Goal: Task Accomplishment & Management: Manage account settings

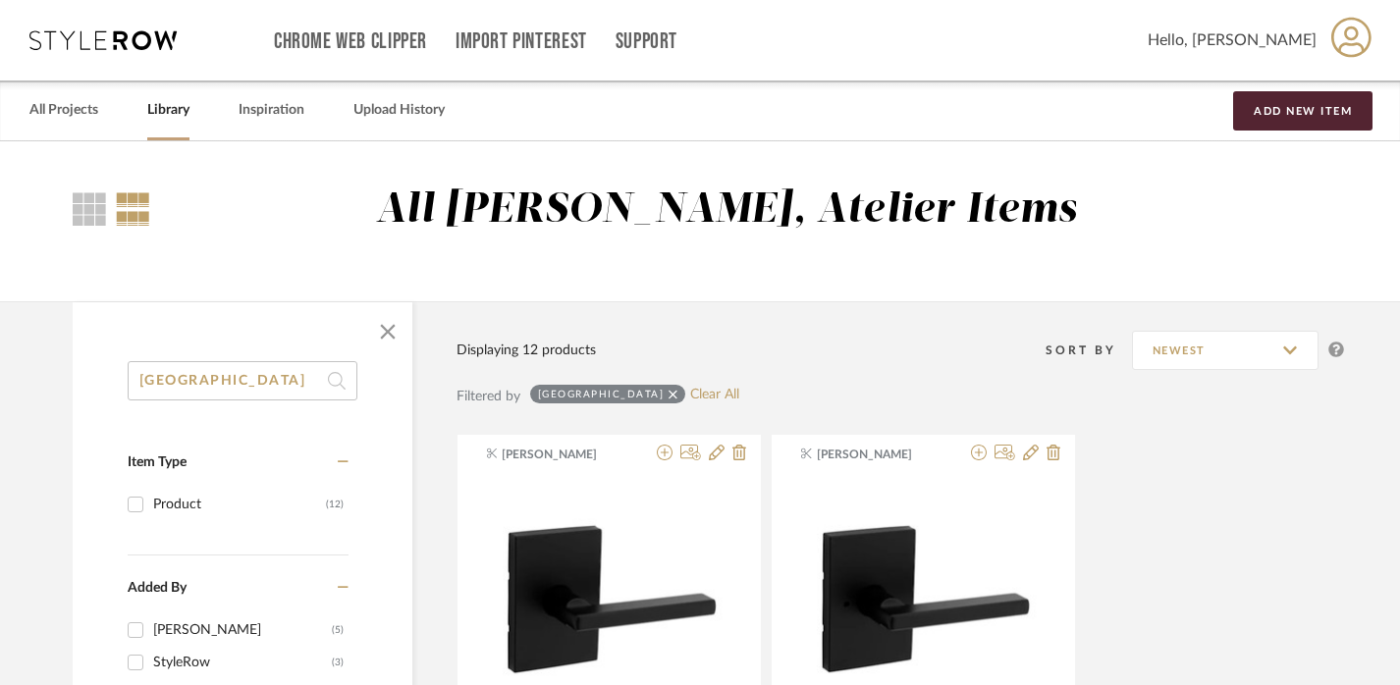
click at [669, 393] on icon at bounding box center [673, 394] width 9 height 9
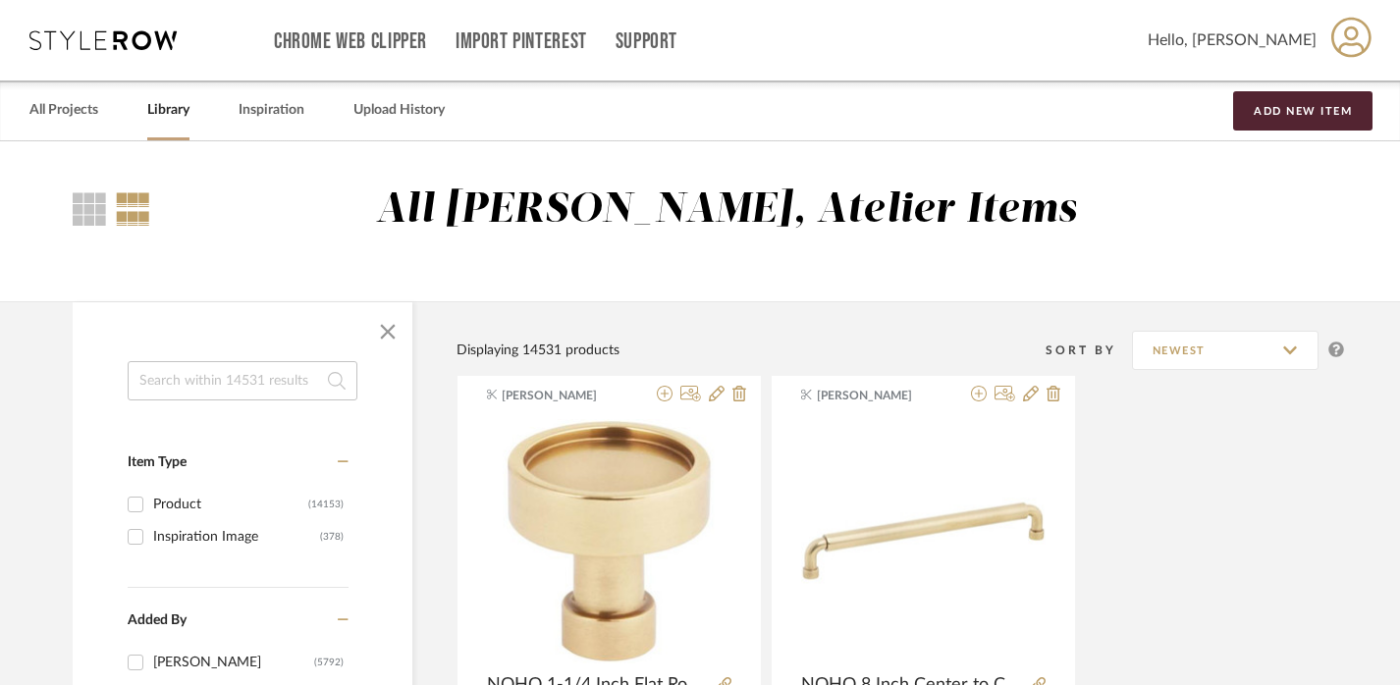
click at [282, 430] on div "Item Type" at bounding box center [238, 459] width 221 height 58
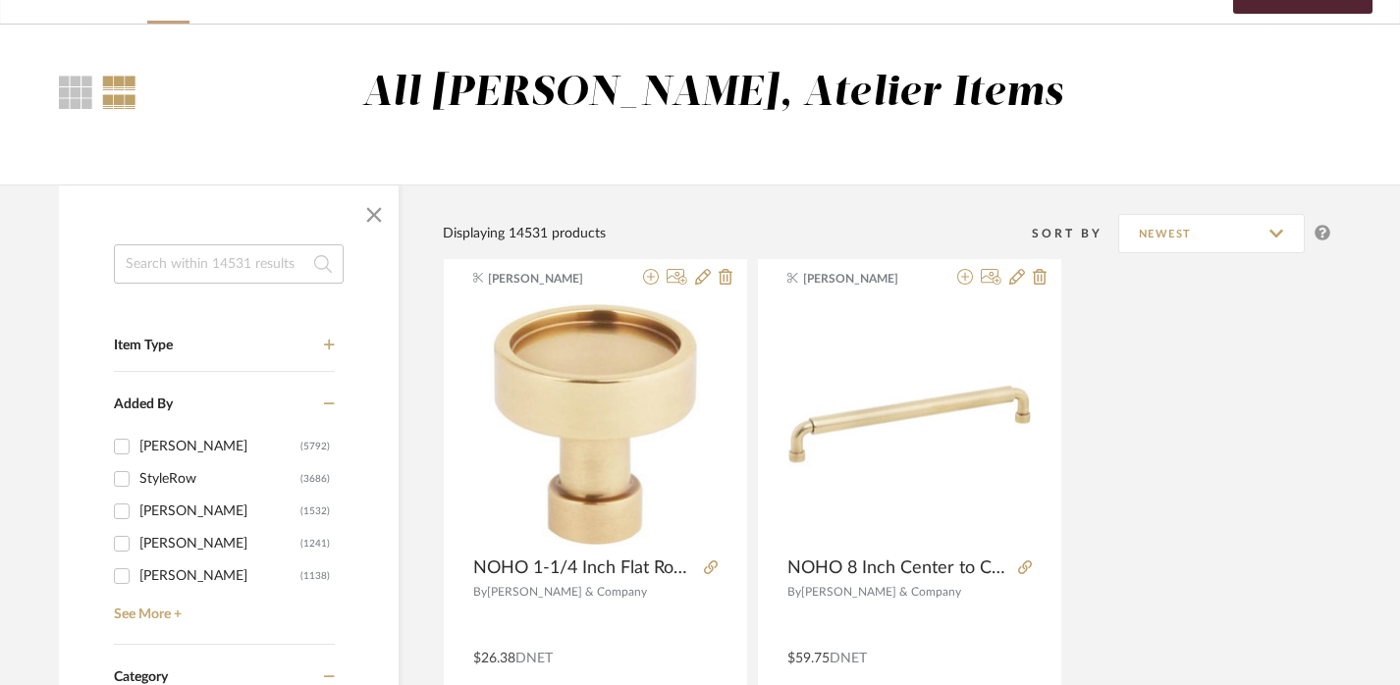
click at [227, 246] on input at bounding box center [229, 264] width 230 height 39
paste input "4WCBM-18DM-2"
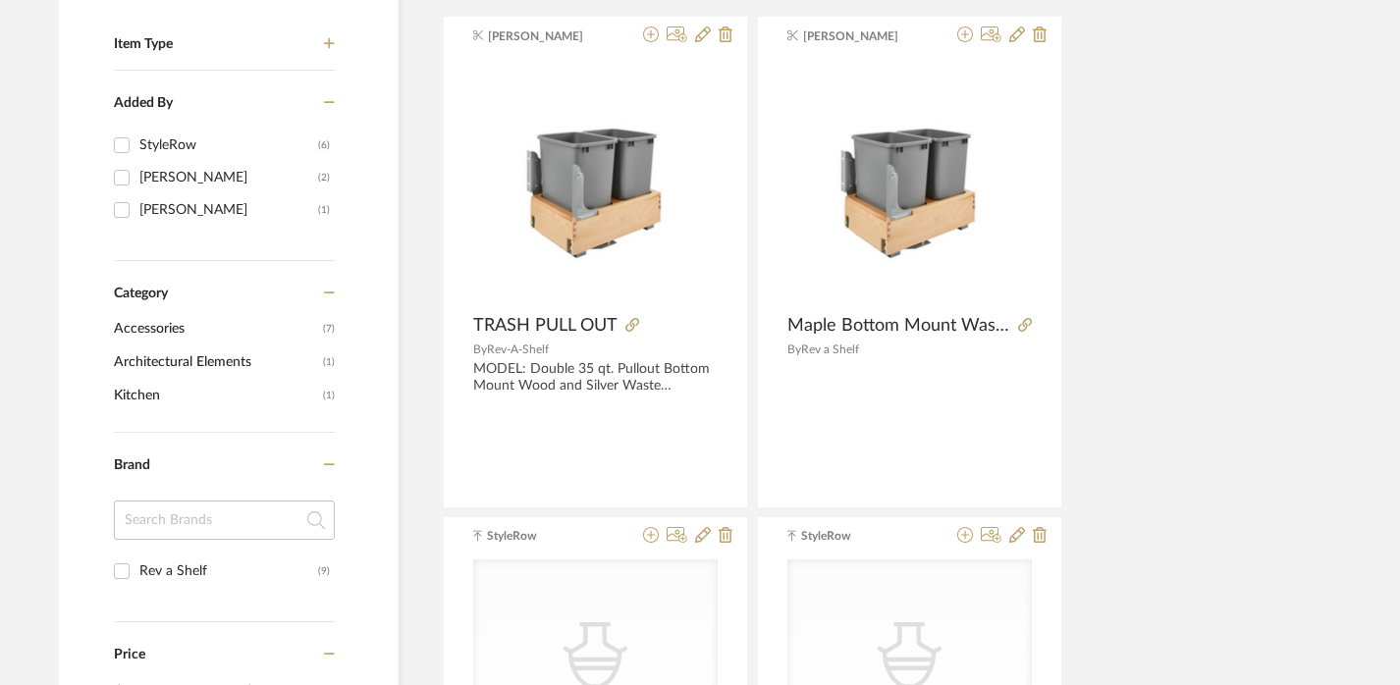
scroll to position [231, 14]
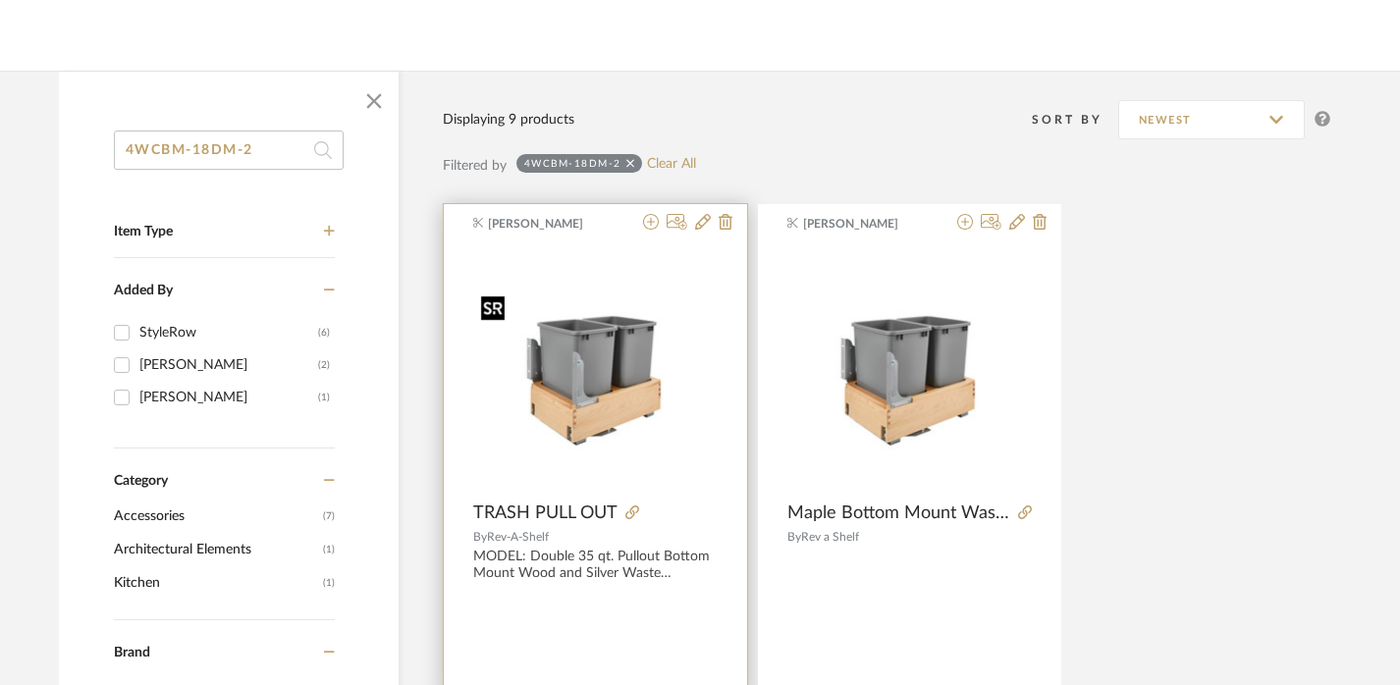
click at [559, 416] on img "0" at bounding box center [595, 369] width 245 height 163
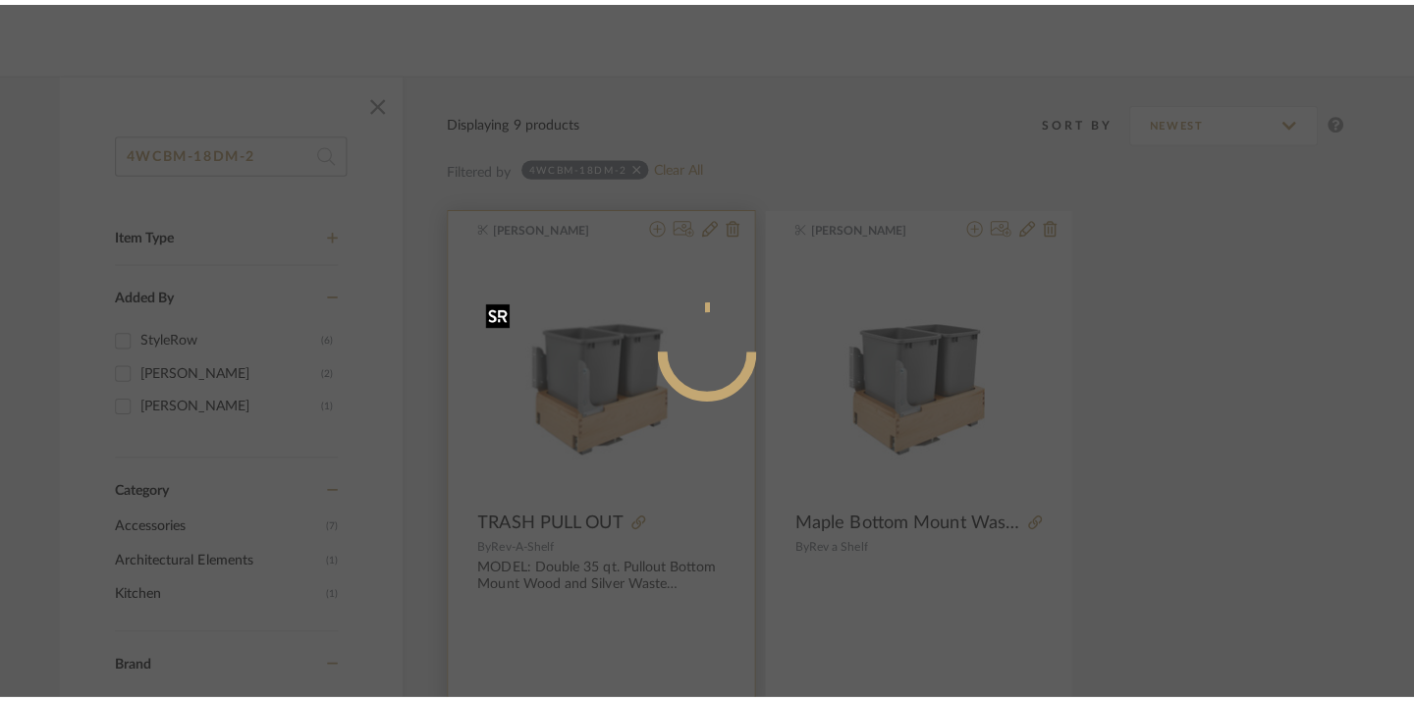
scroll to position [0, 0]
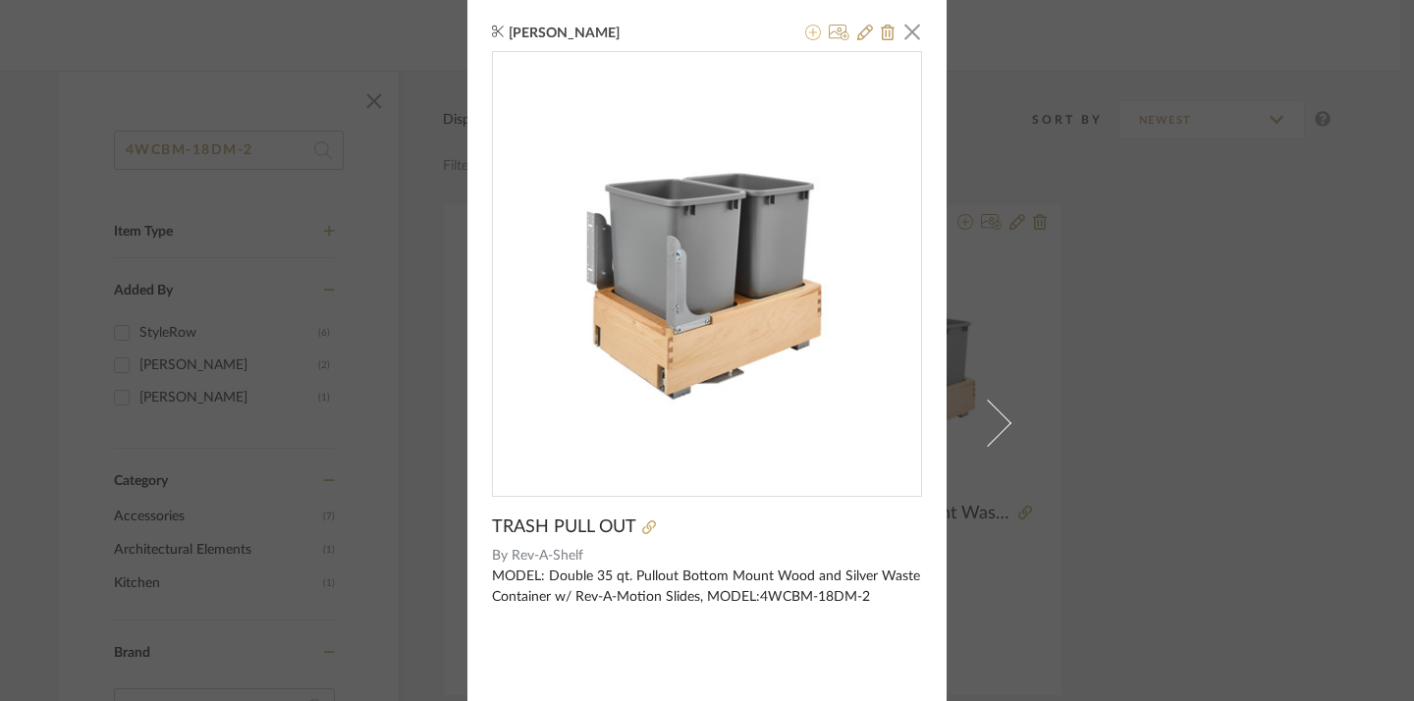
click at [805, 28] on icon at bounding box center [813, 33] width 16 height 16
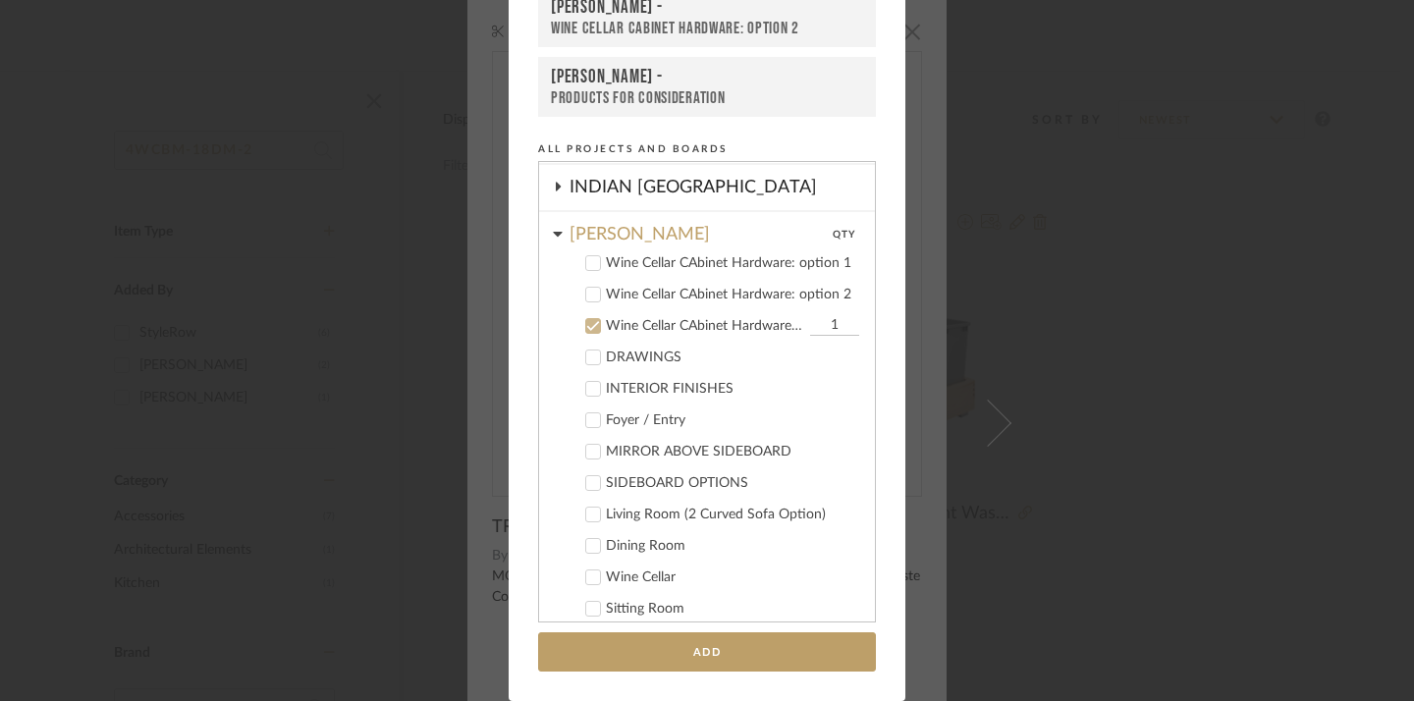
scroll to position [542, 0]
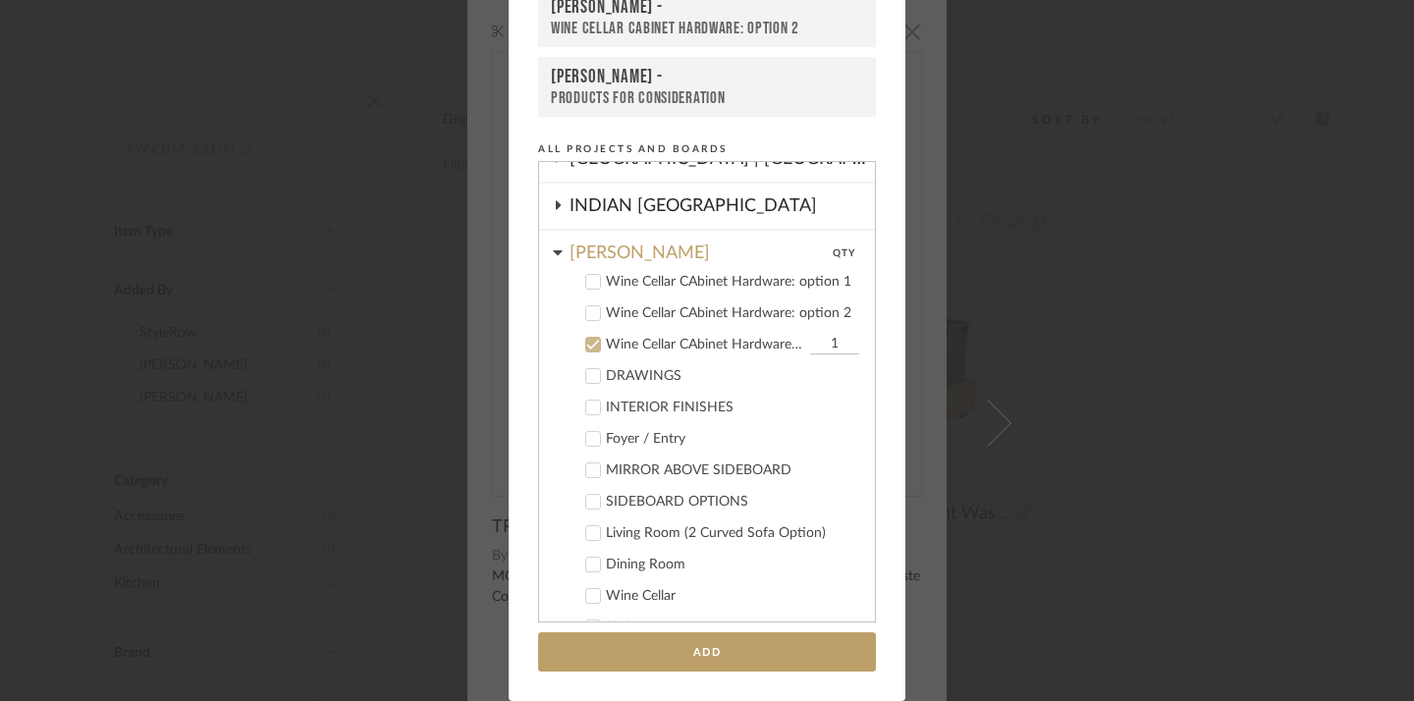
click at [699, 339] on div "Wine Cellar CAbinet Hardware: option 3" at bounding box center [705, 345] width 199 height 17
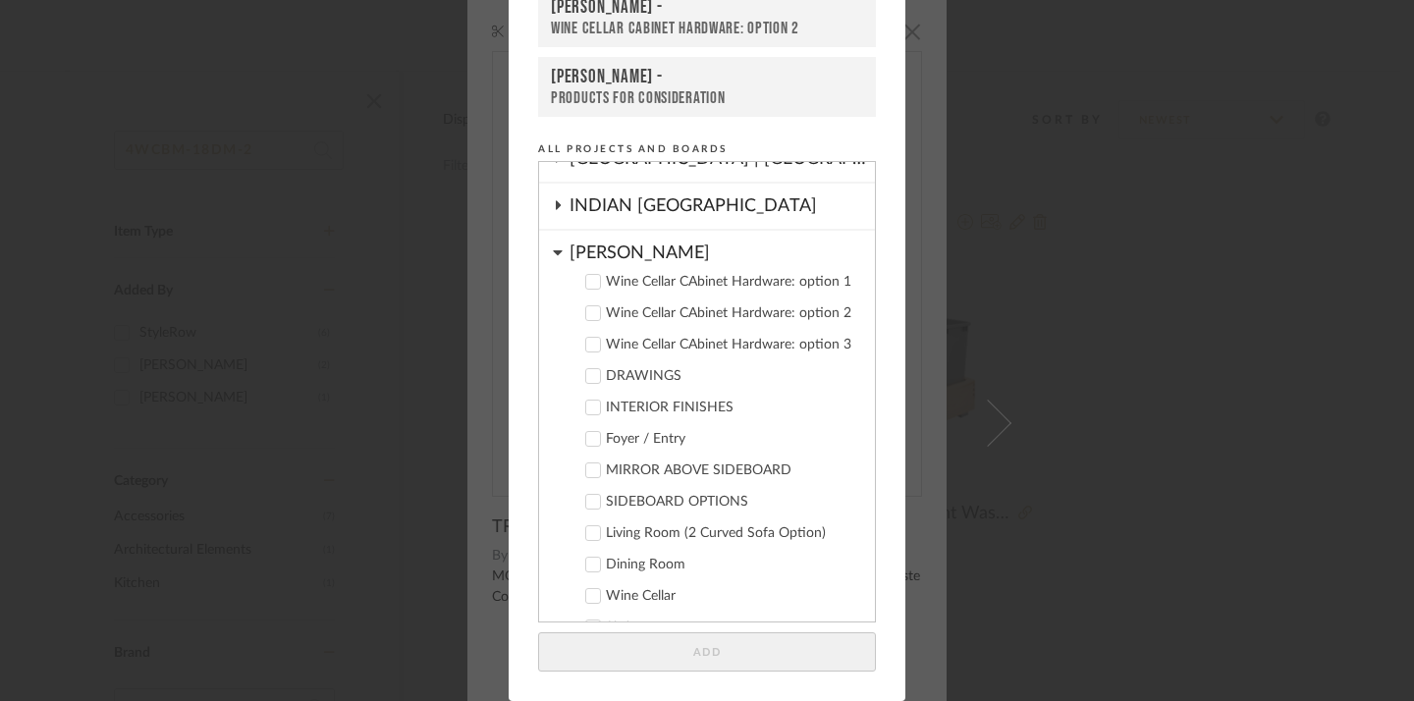
click at [596, 246] on div "INSCO" at bounding box center [722, 248] width 305 height 34
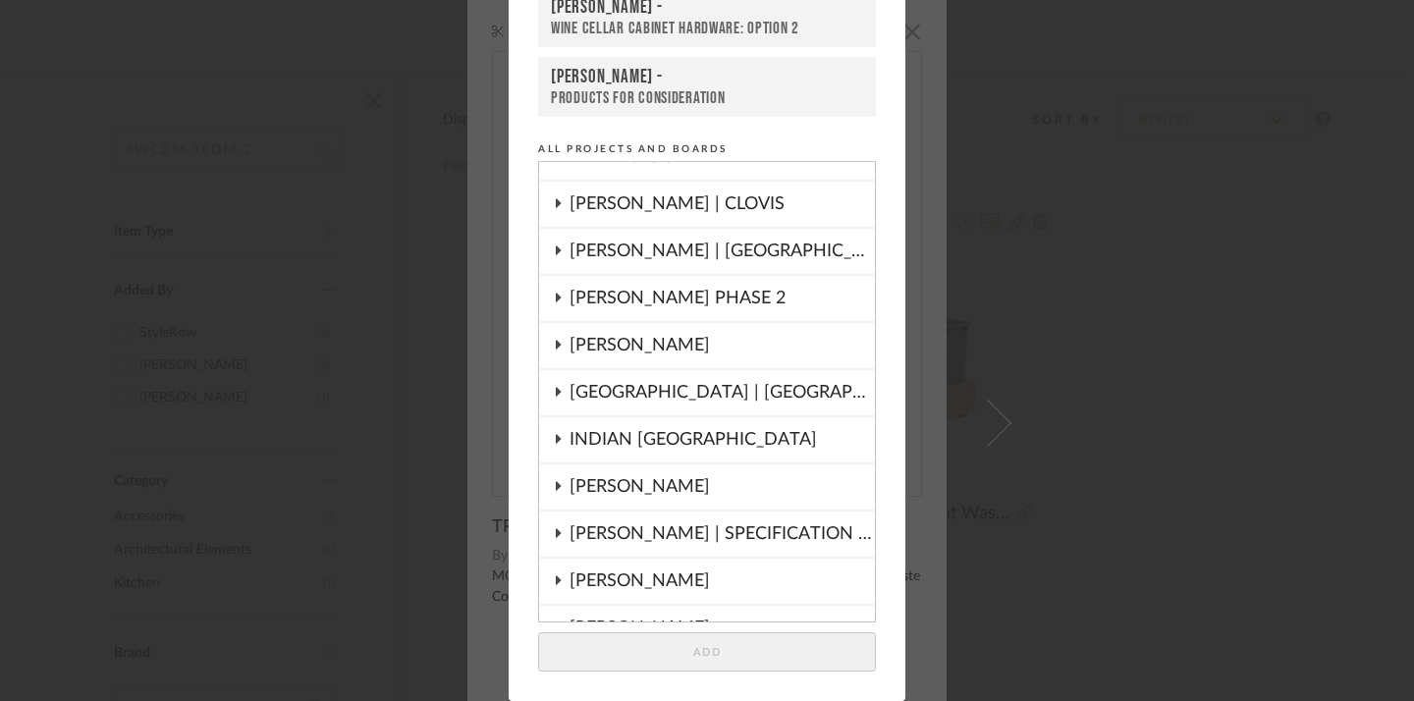
scroll to position [298, 0]
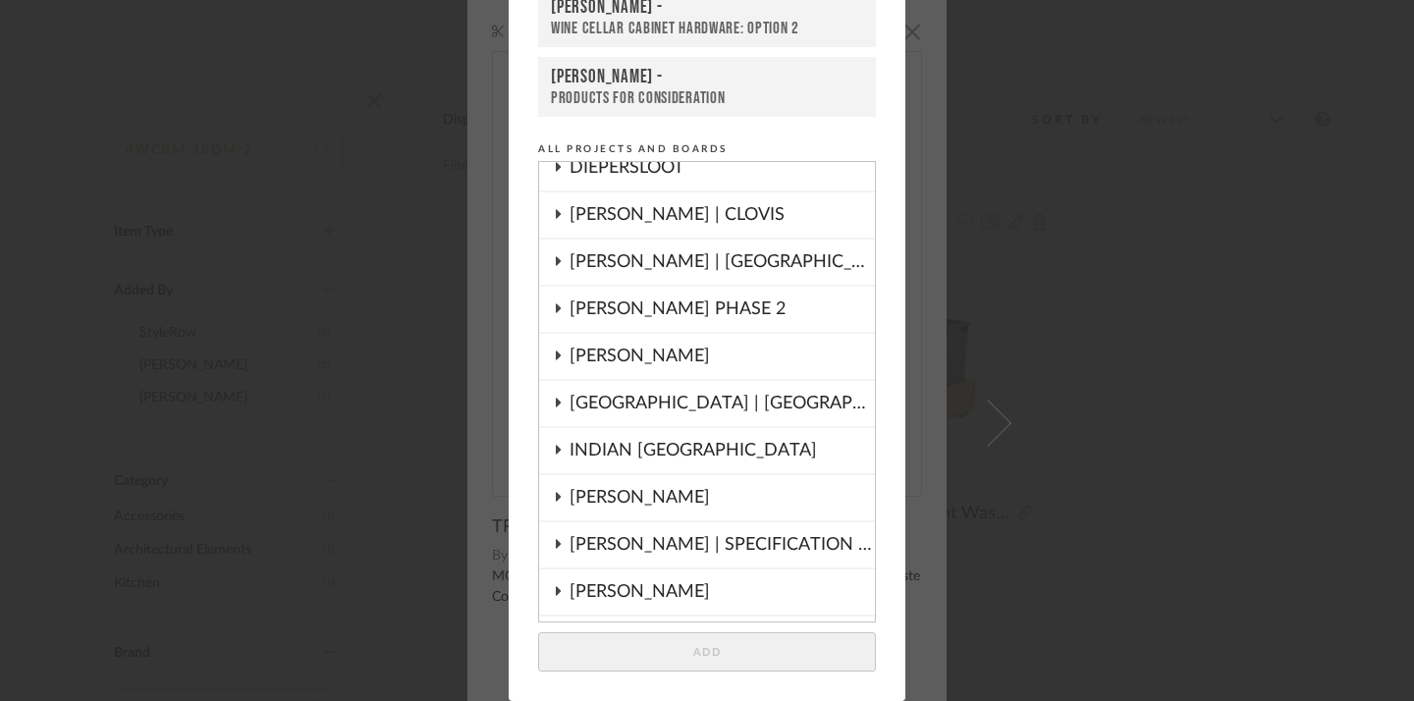
click at [586, 305] on div "[PERSON_NAME] PHASE 2" at bounding box center [722, 309] width 305 height 45
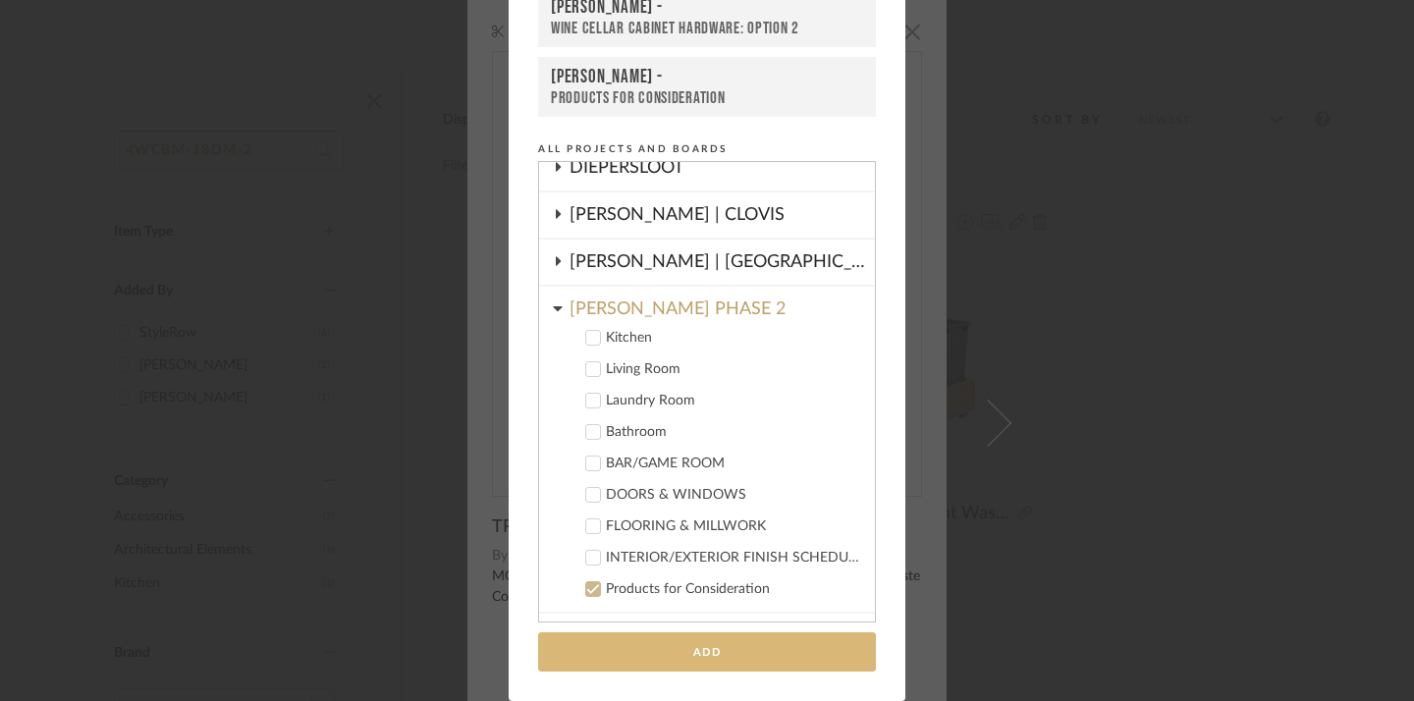
click at [661, 648] on button "Add" at bounding box center [707, 652] width 338 height 40
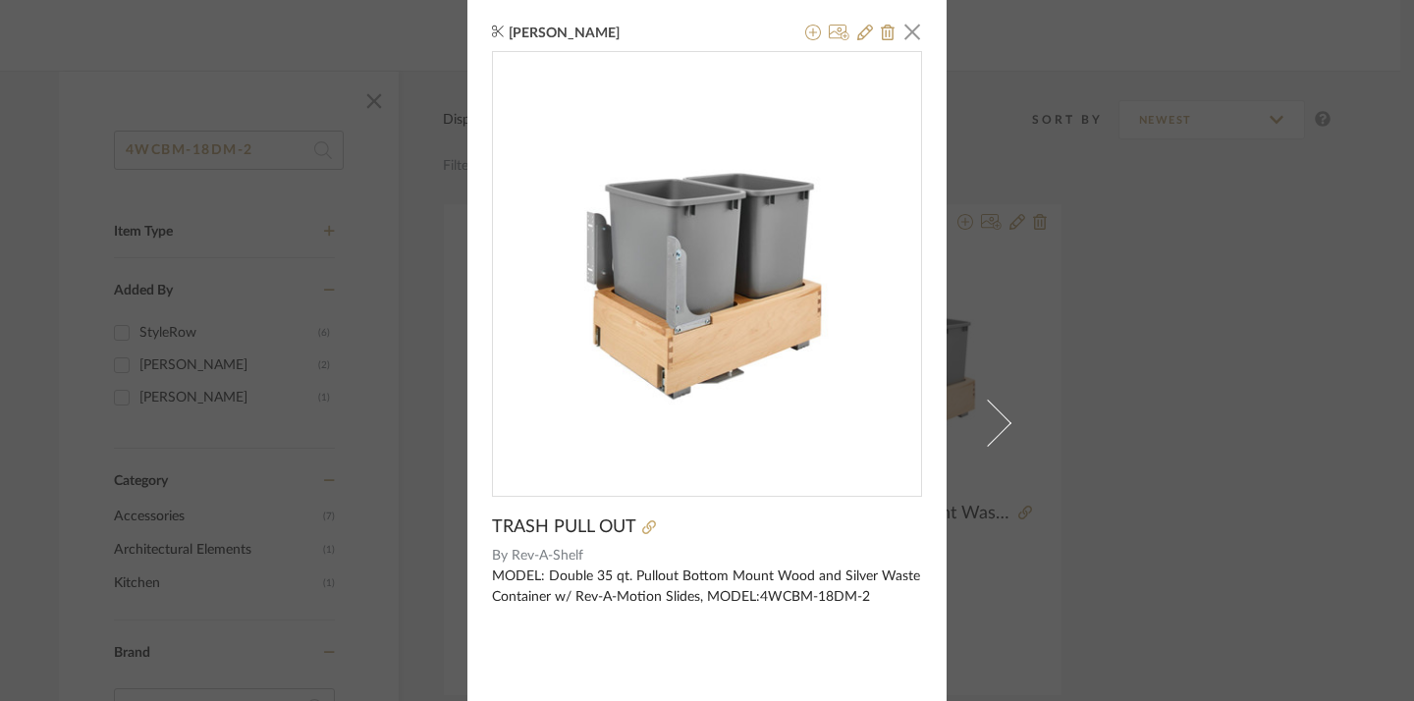
click at [385, 213] on div "Emma Kent × TRASH PULL OUT By Rev-A-Shelf MODEL: Double 35 qt. Pullout Bottom M…" at bounding box center [707, 350] width 1414 height 701
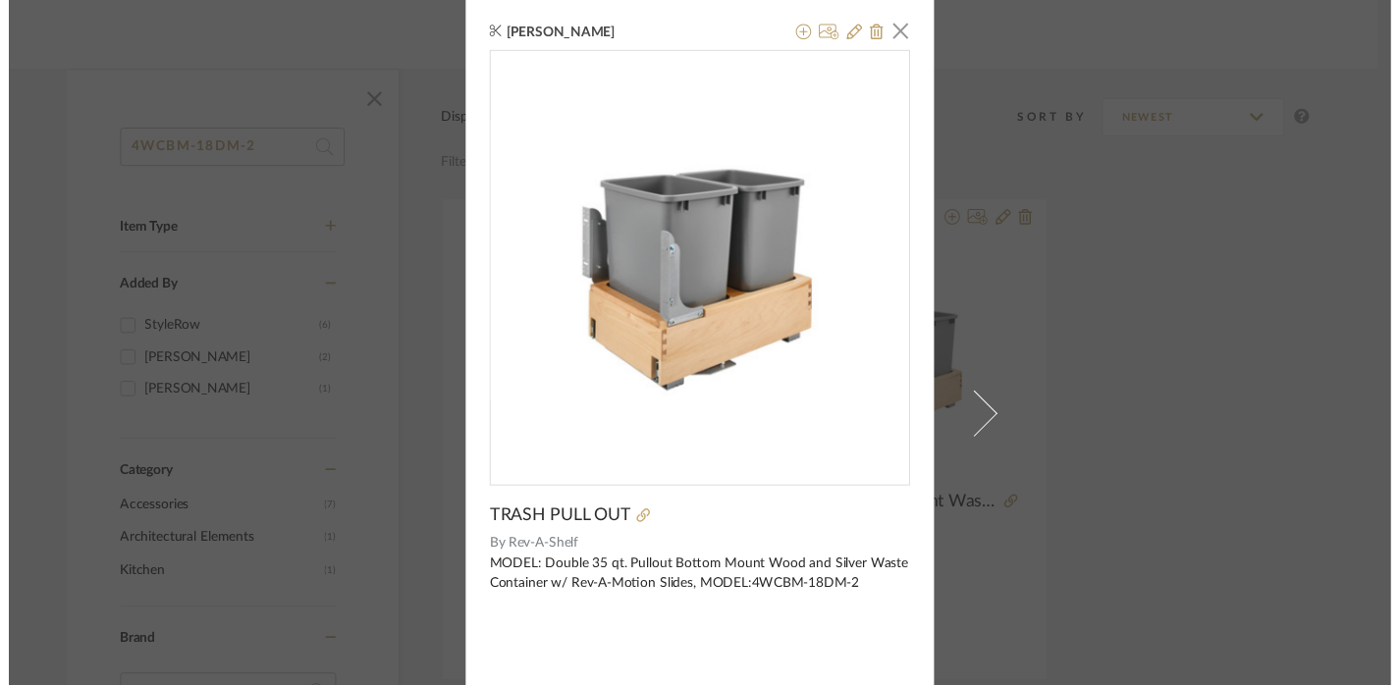
scroll to position [231, 14]
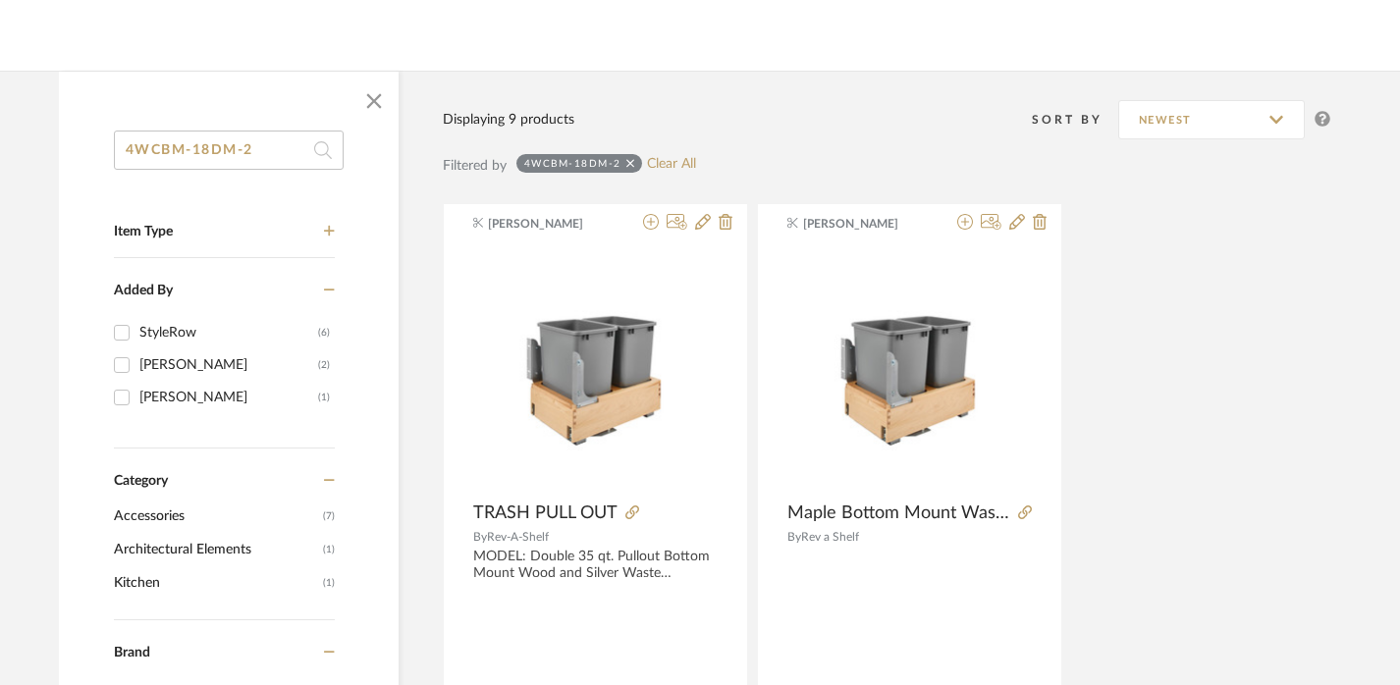
click at [181, 153] on input "4WCBM-18DM-2" at bounding box center [229, 150] width 230 height 39
paste input "53PSPE-18SC-MP"
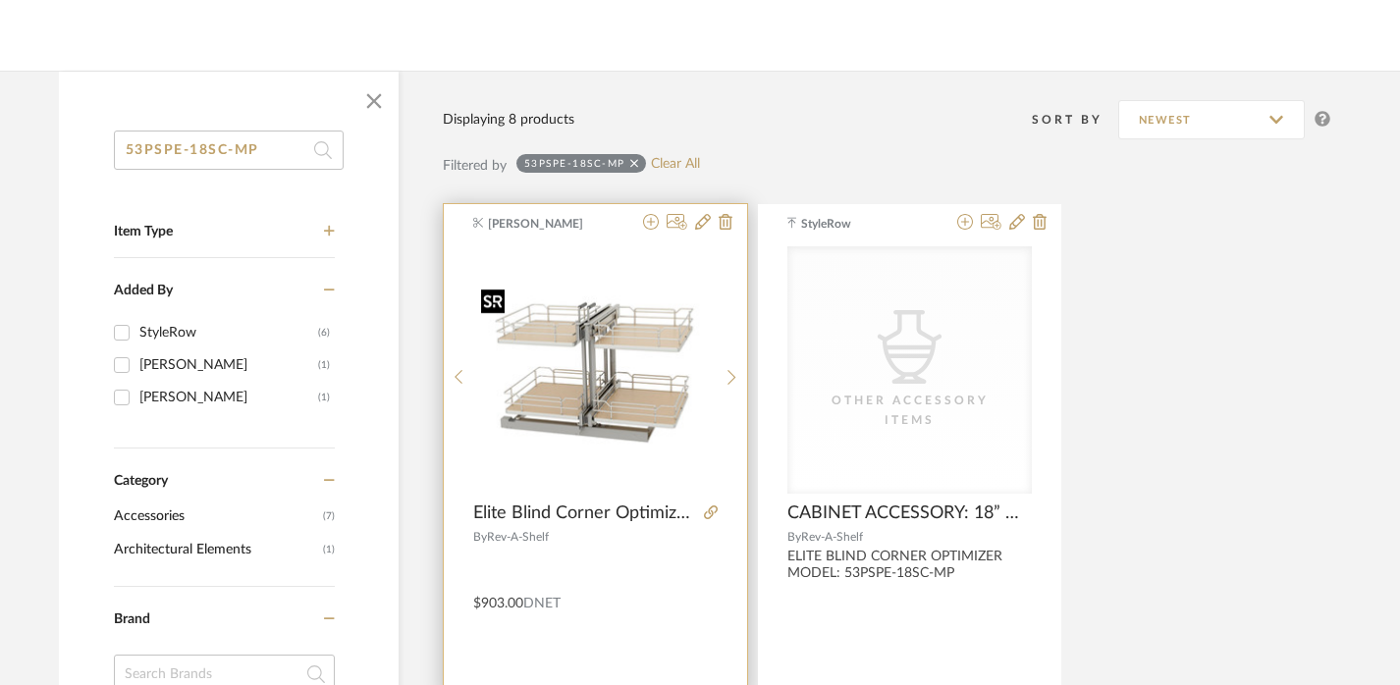
click at [610, 340] on img "0" at bounding box center [595, 370] width 244 height 178
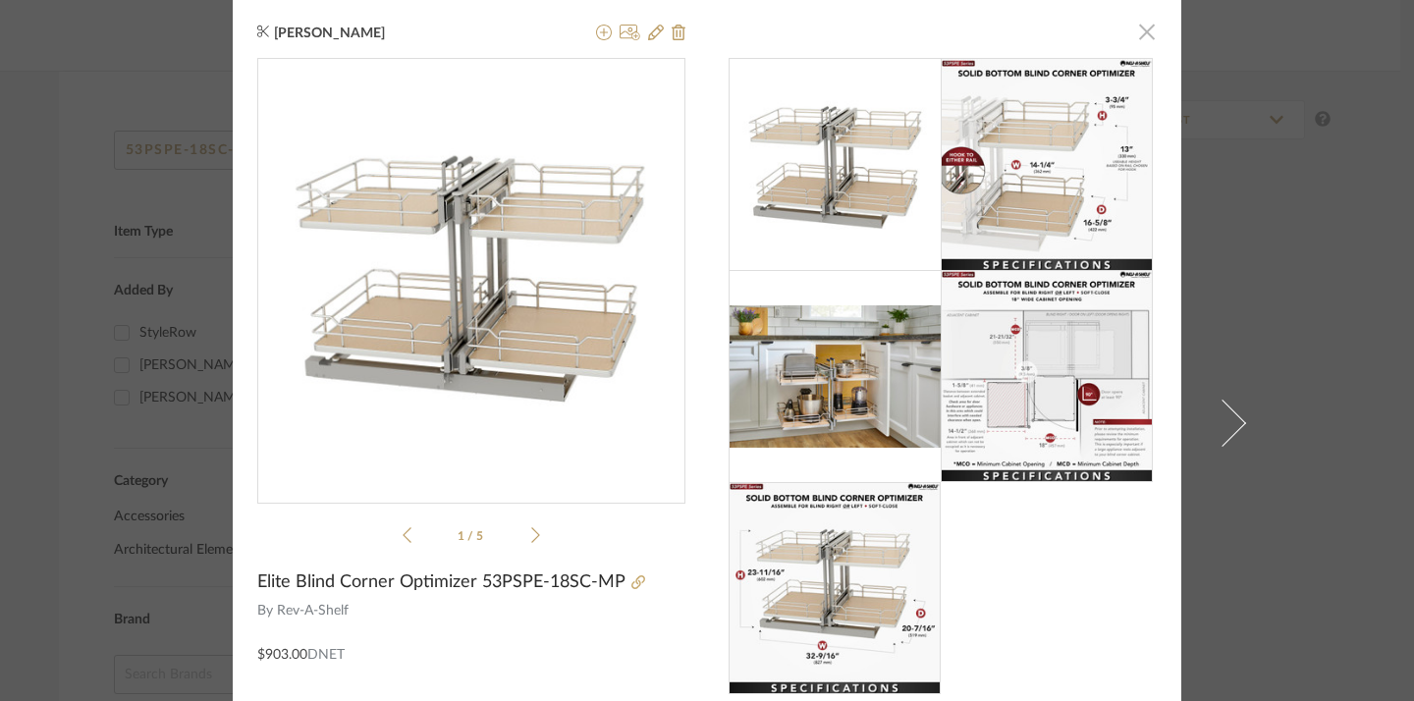
click at [1140, 32] on span "button" at bounding box center [1146, 31] width 39 height 39
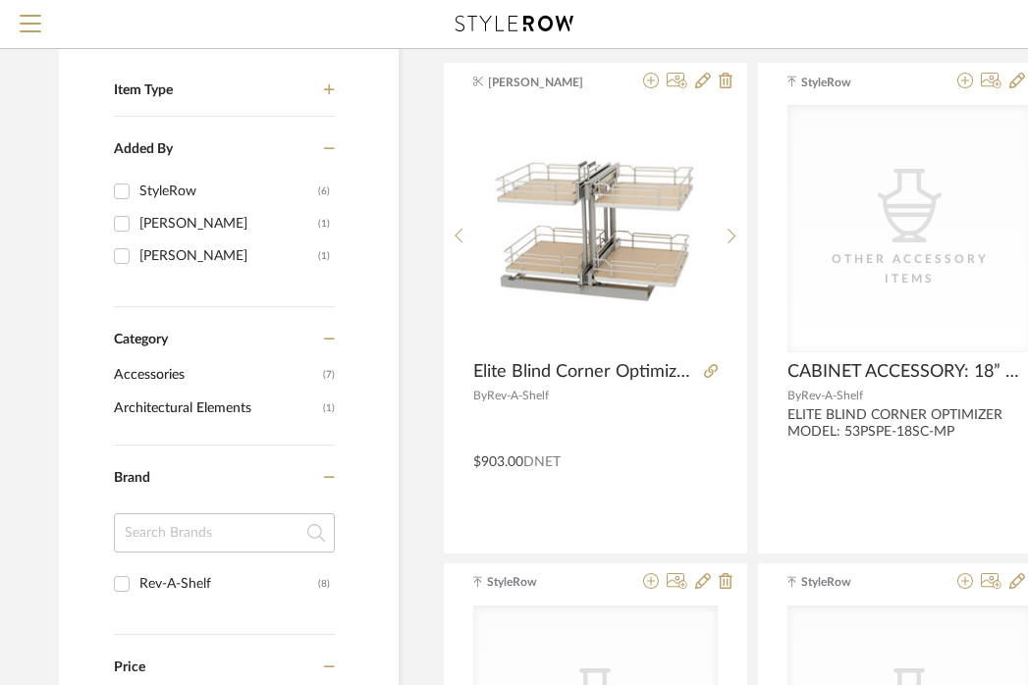
scroll to position [0, 14]
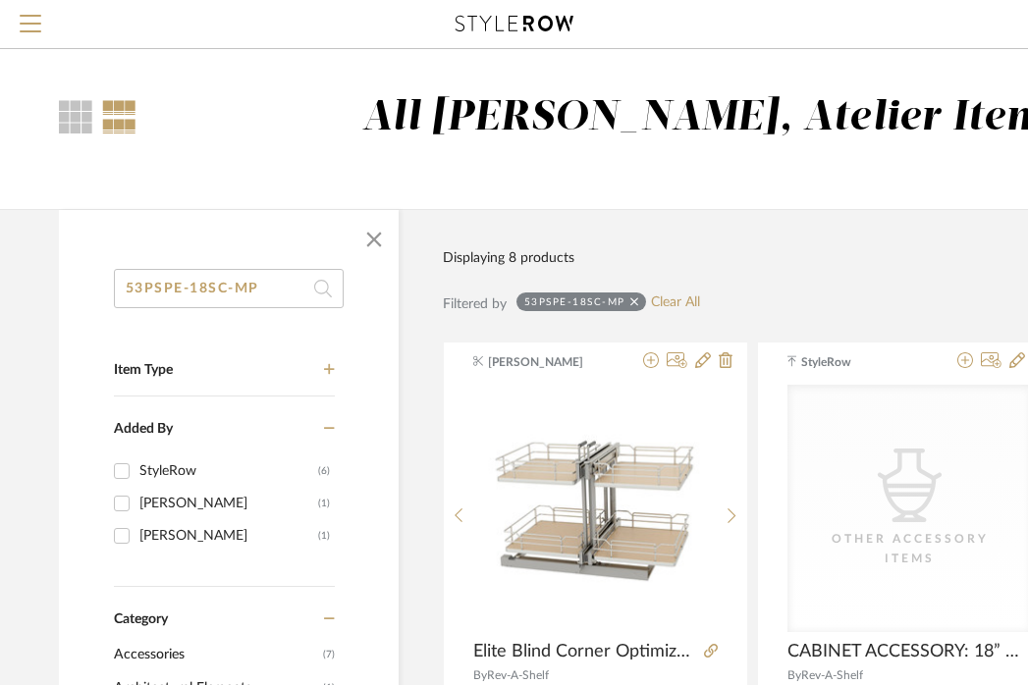
click at [241, 293] on input "53PSPE-18SC-MP" at bounding box center [229, 288] width 230 height 39
paste input "448KB-BCSC-11C"
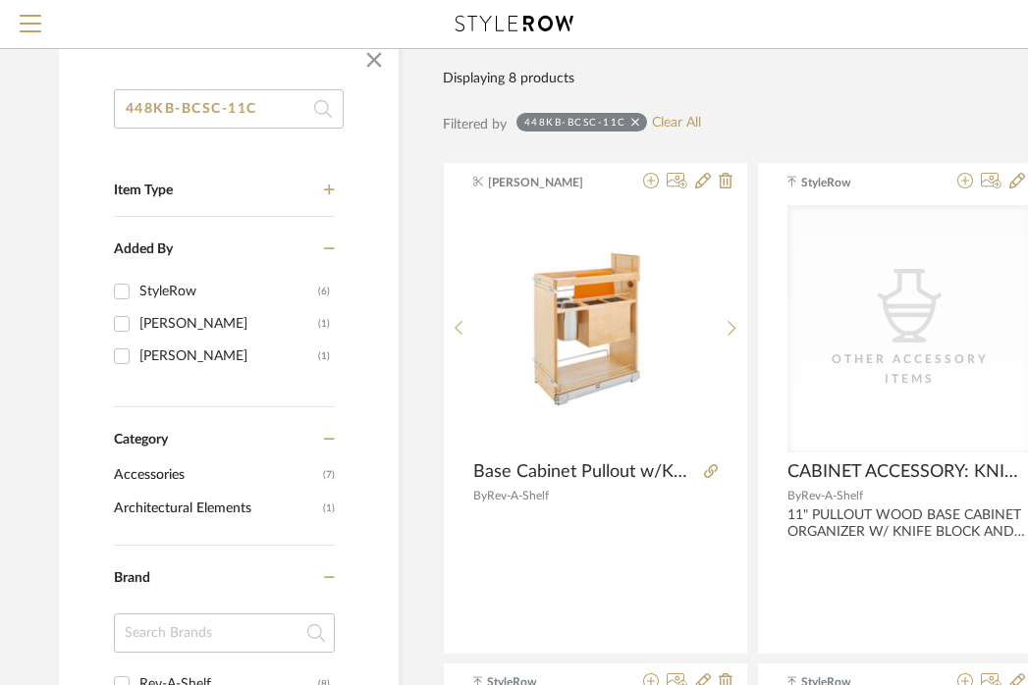
scroll to position [182, 14]
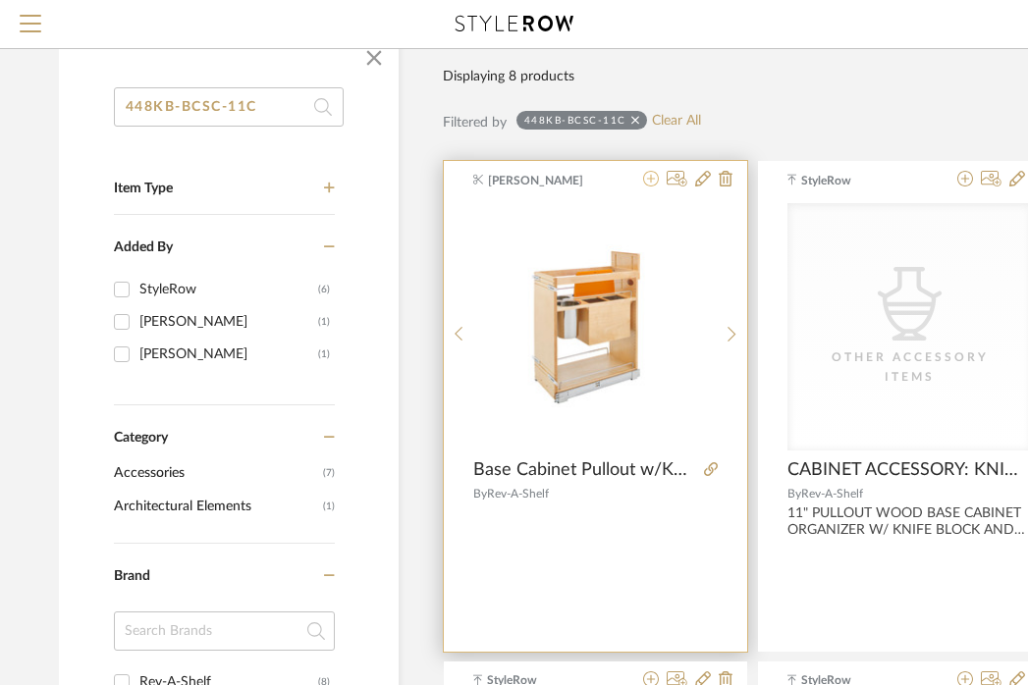
click at [648, 183] on icon at bounding box center [651, 179] width 16 height 16
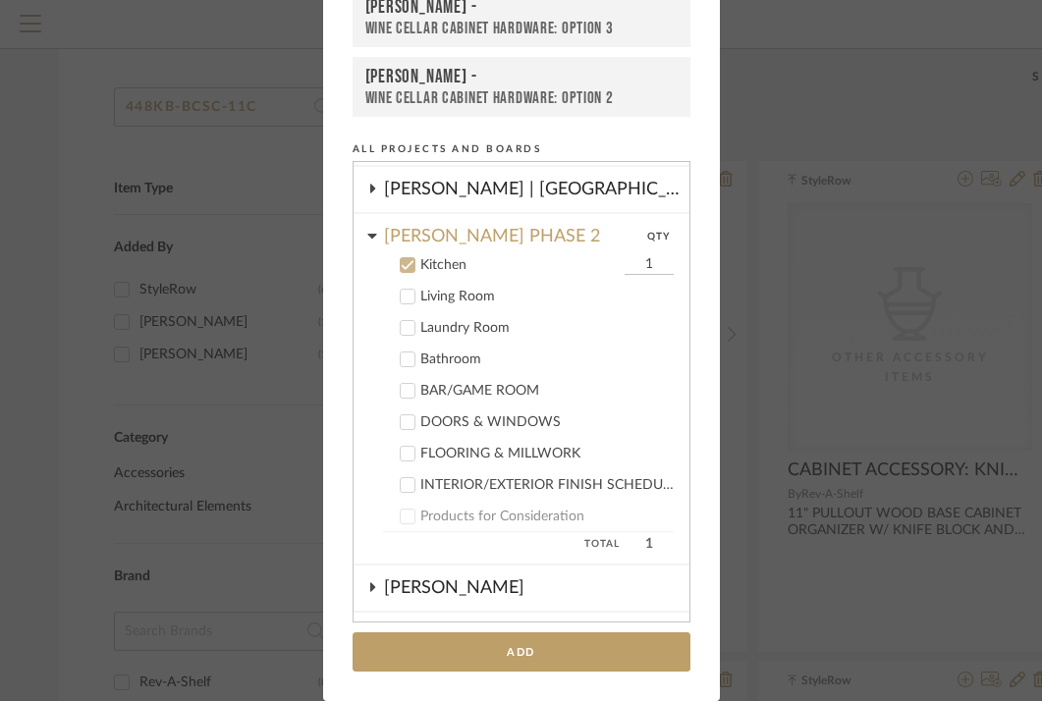
scroll to position [367, 0]
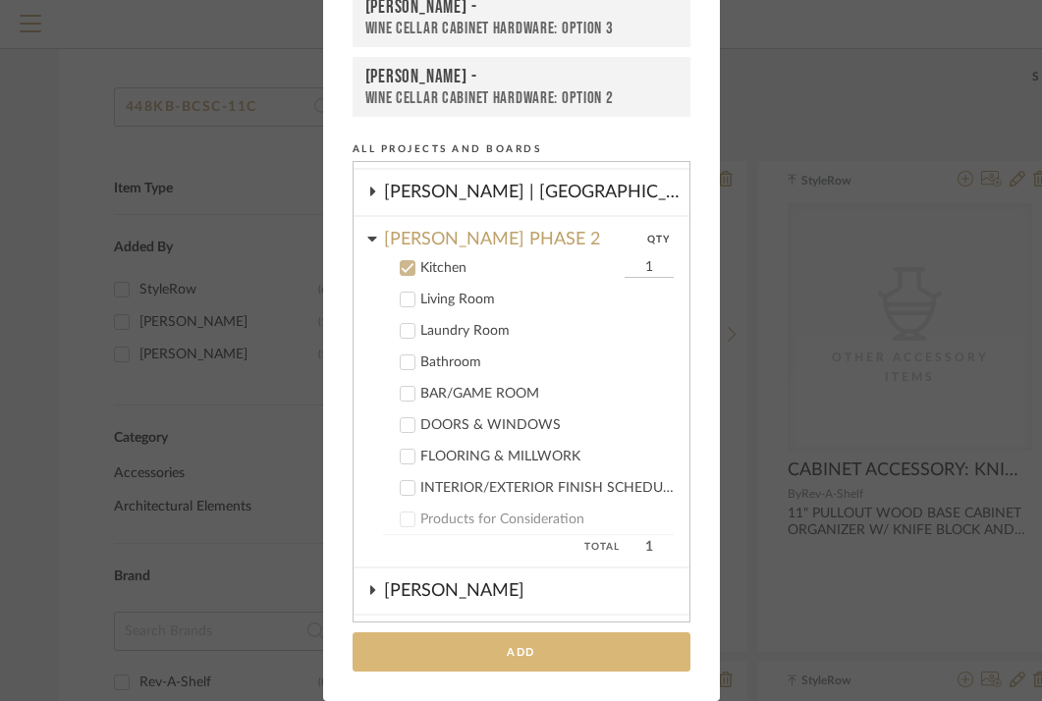
click at [563, 652] on button "Add" at bounding box center [522, 652] width 338 height 40
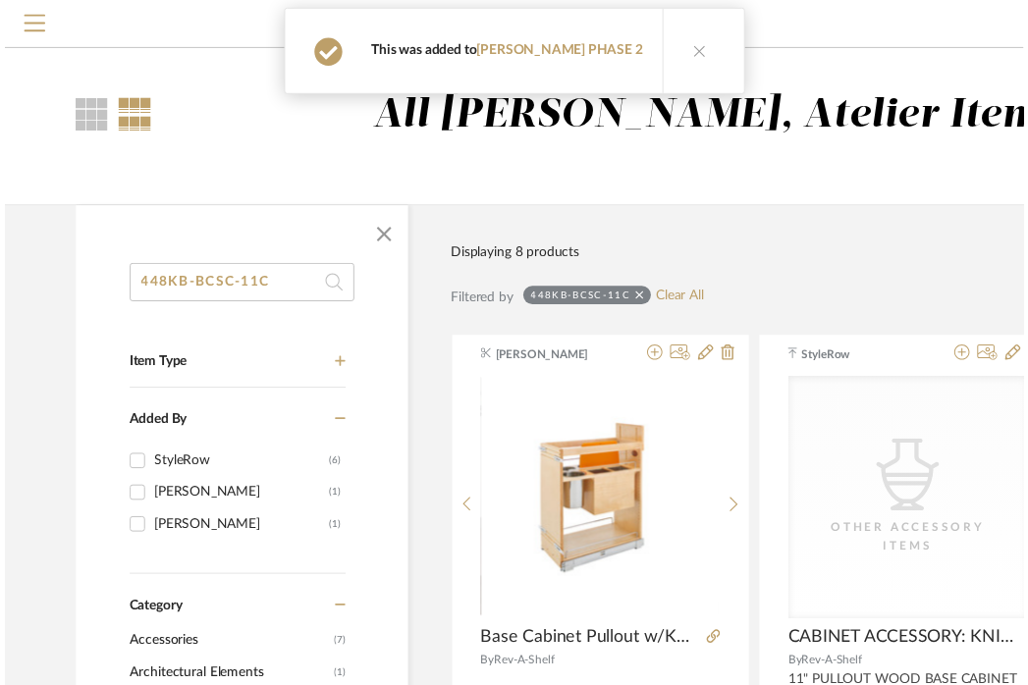
scroll to position [182, 14]
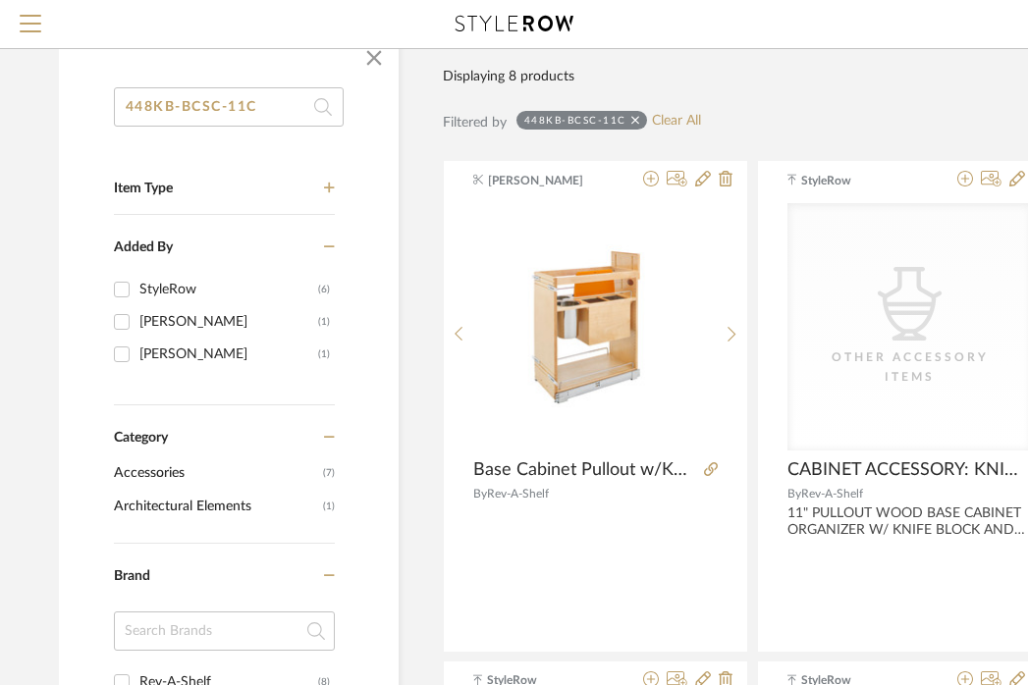
click at [263, 95] on input "448KB-BCSC-11C" at bounding box center [229, 106] width 230 height 39
paste input "UT"
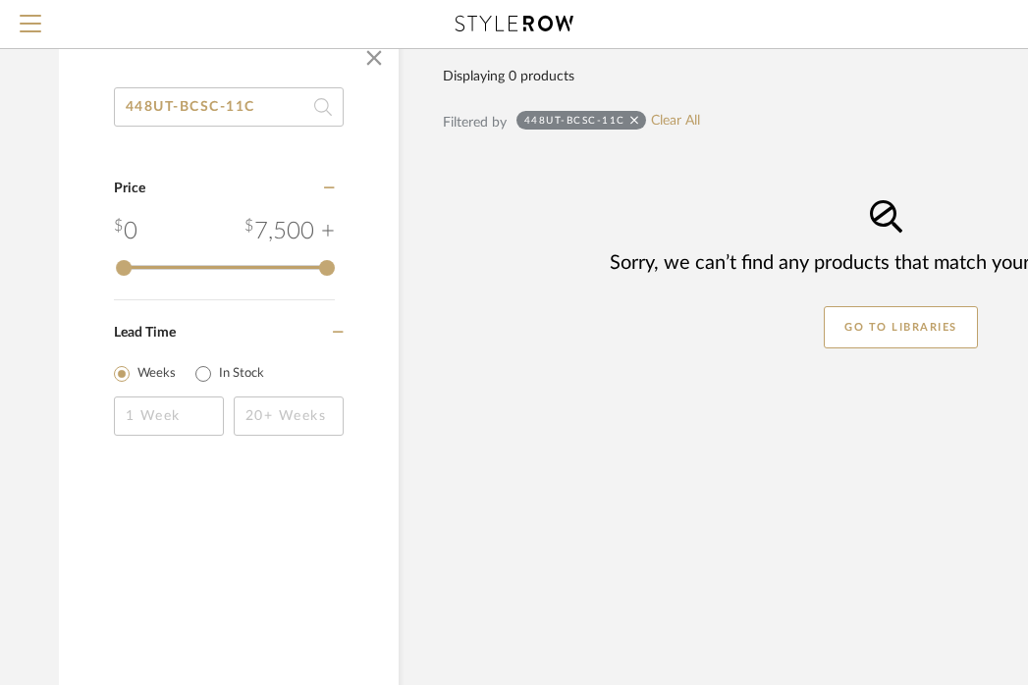
click at [290, 114] on input "448UT-BCSC-11C" at bounding box center [229, 106] width 230 height 39
paste input "PTH-BCSC-8"
click at [221, 104] on input "448PTH-BCSC-8C" at bounding box center [229, 106] width 230 height 39
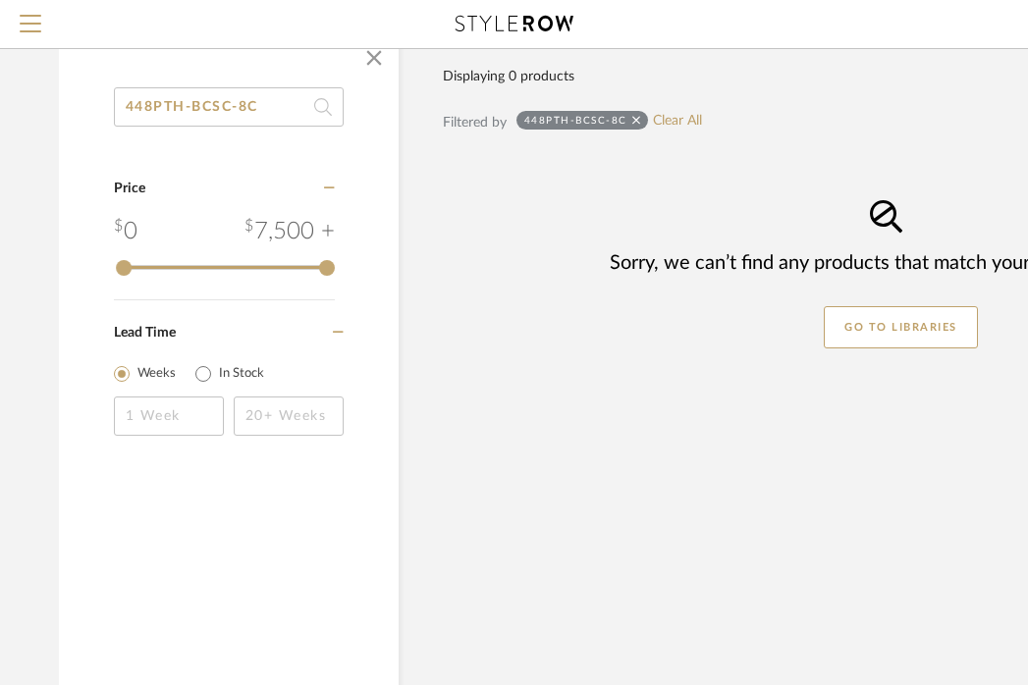
click at [221, 104] on input "448PTH-BCSC-8C" at bounding box center [229, 106] width 230 height 39
paste input "23BMUL"
click at [245, 109] on input "423BMUL" at bounding box center [229, 106] width 230 height 39
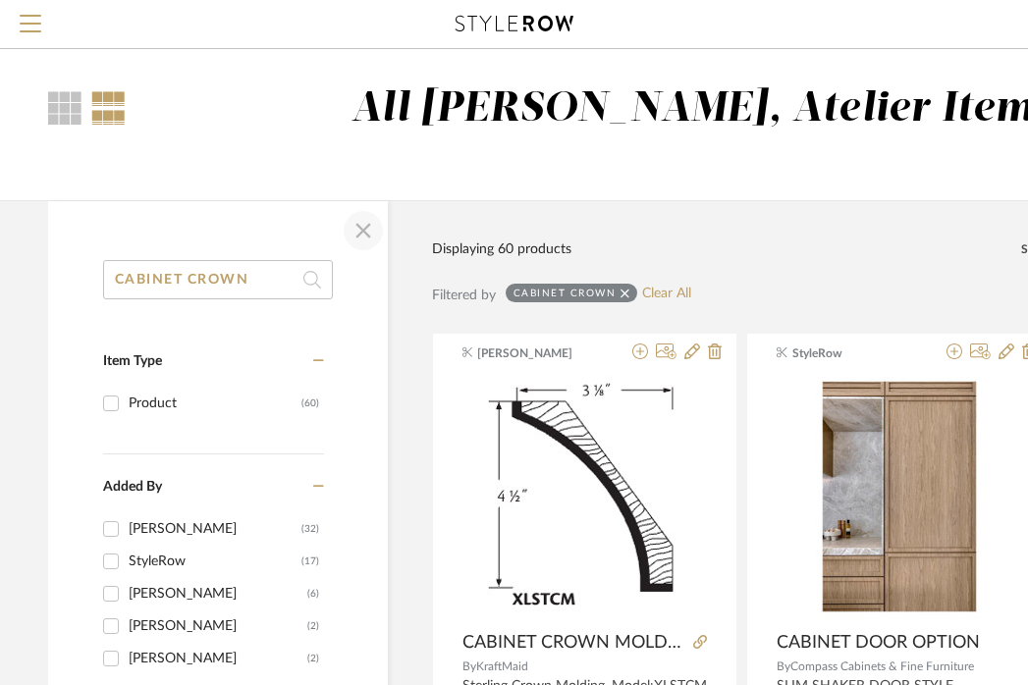
scroll to position [9, 14]
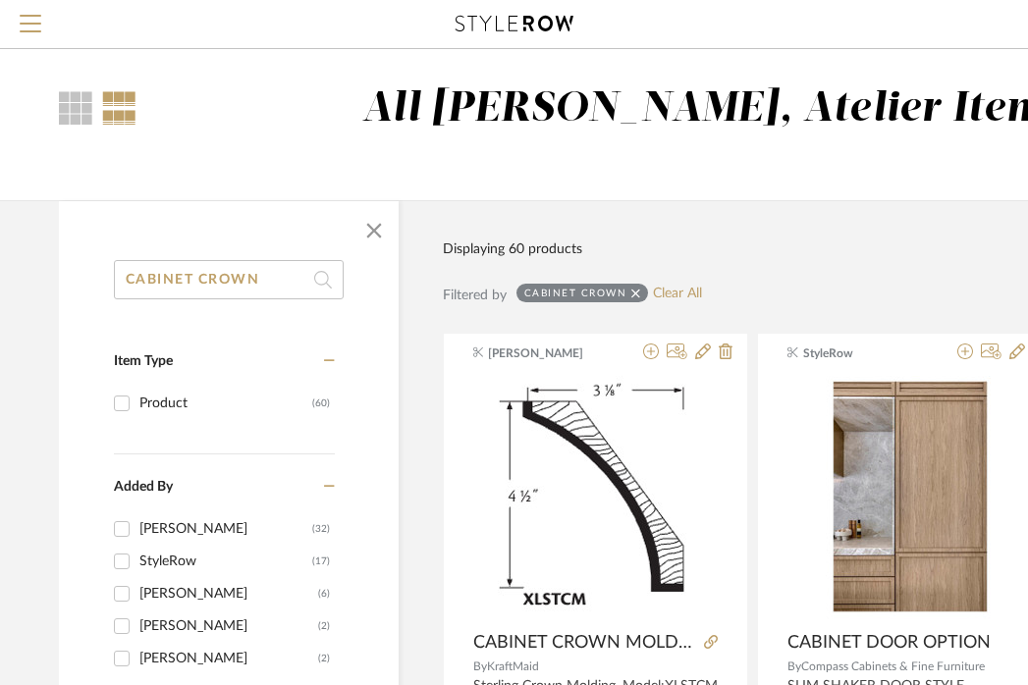
click at [217, 267] on input "CABINET CROWN" at bounding box center [229, 279] width 230 height 39
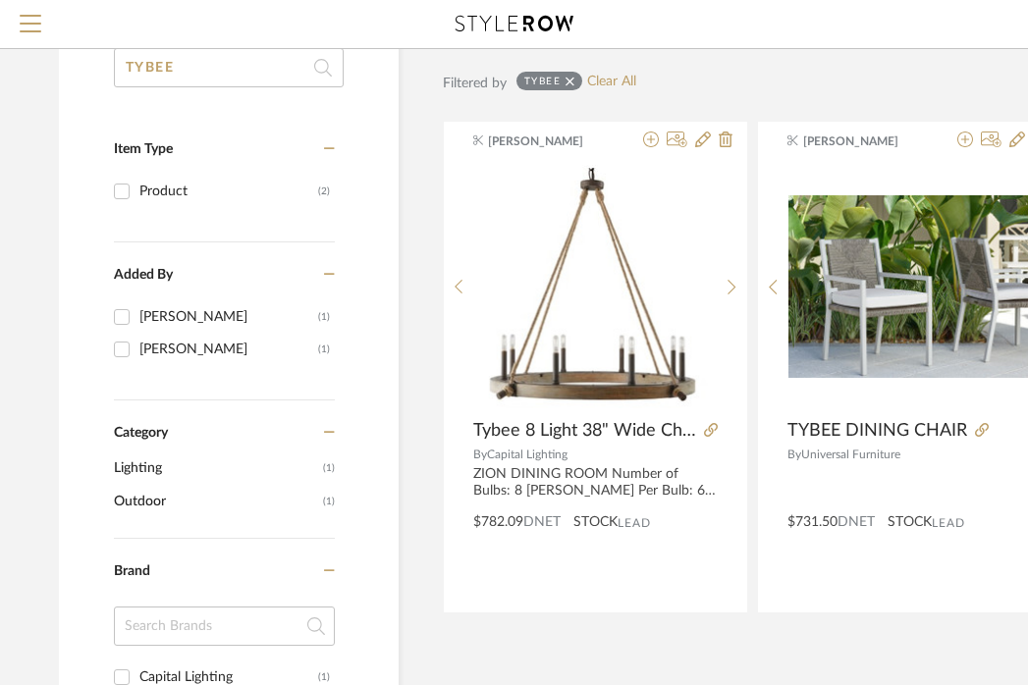
scroll to position [156, 14]
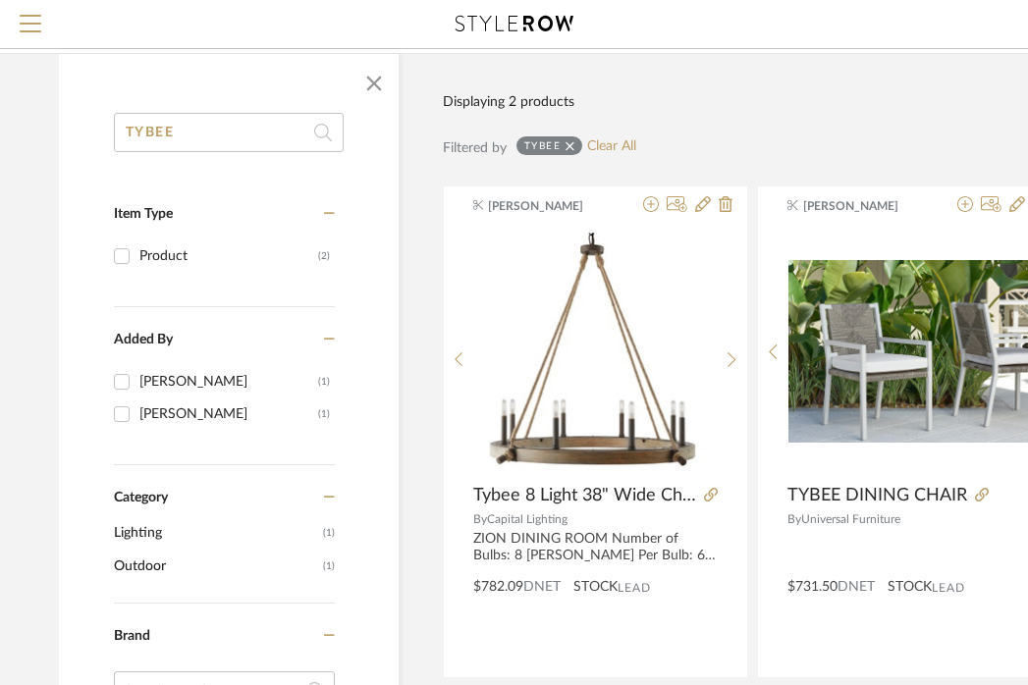
click at [240, 131] on input "TYBEE" at bounding box center [229, 132] width 230 height 39
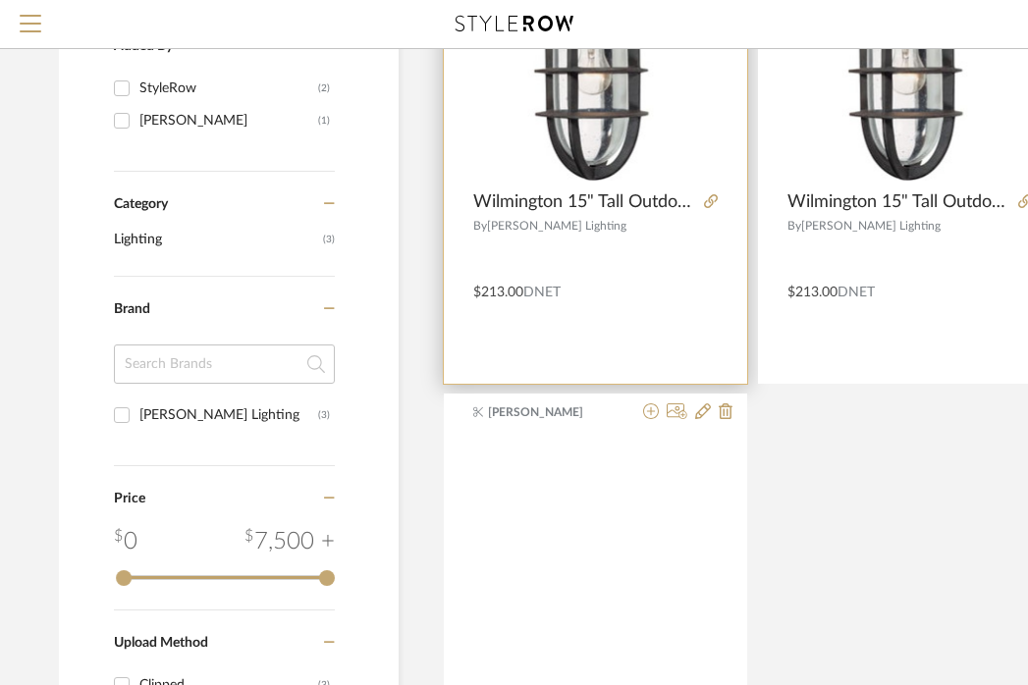
scroll to position [779, 14]
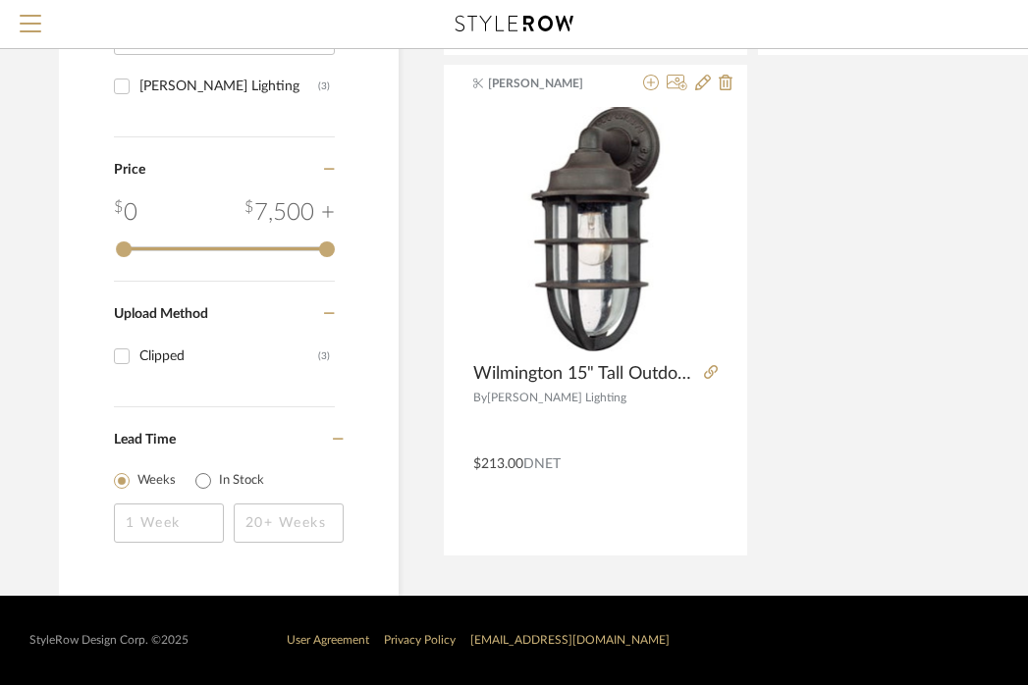
type input "WILMINGTON"
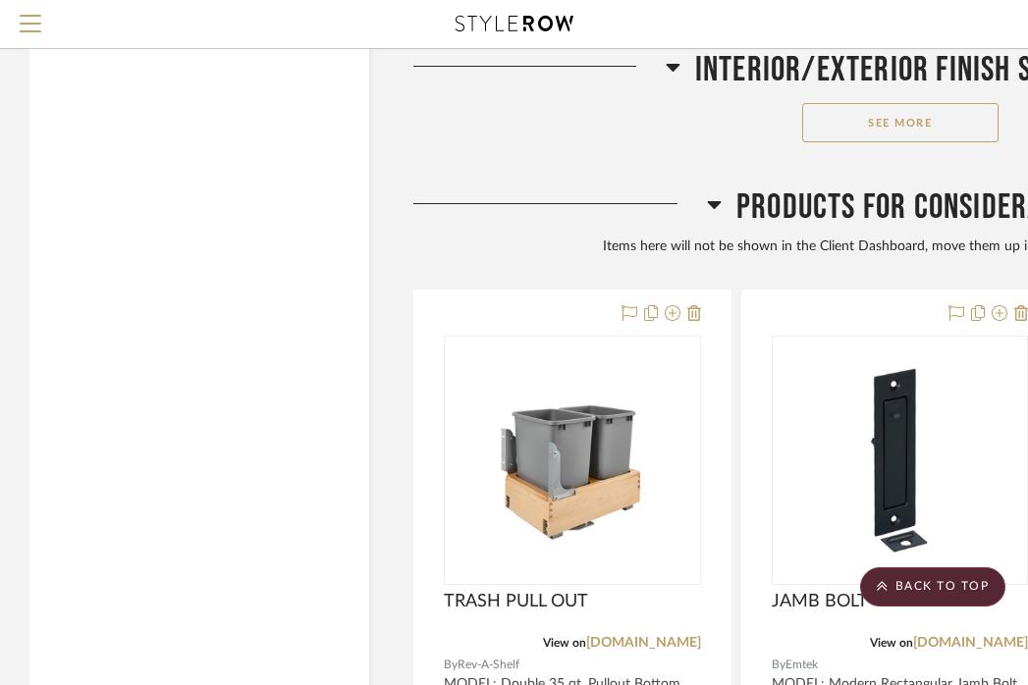
scroll to position [6342, 0]
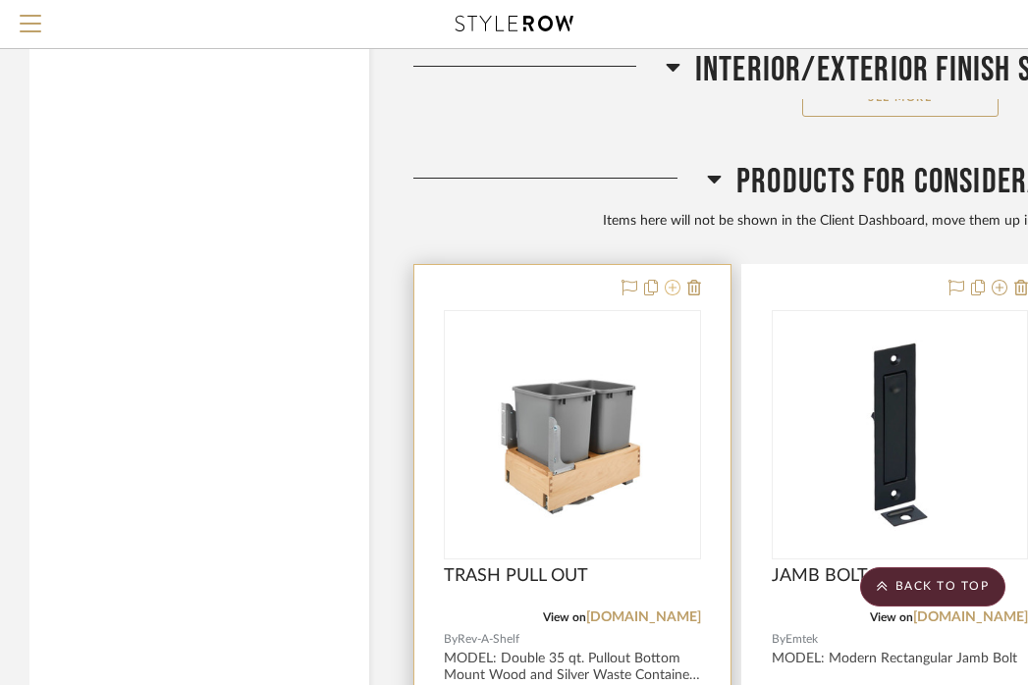
click at [667, 280] on icon at bounding box center [673, 288] width 16 height 16
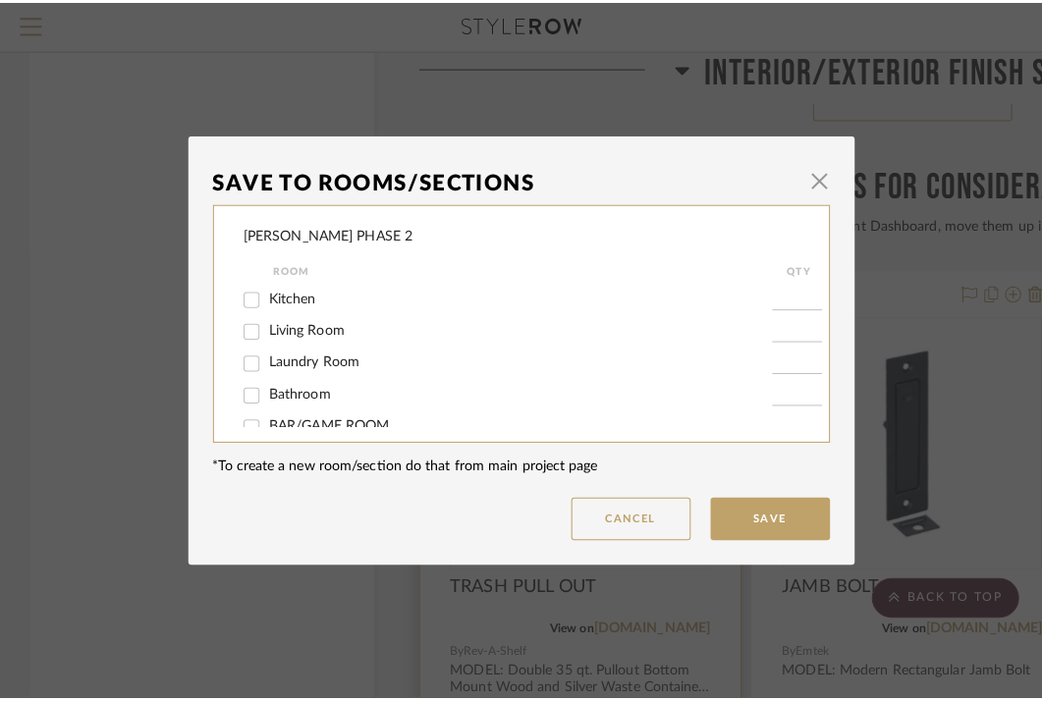
scroll to position [0, 0]
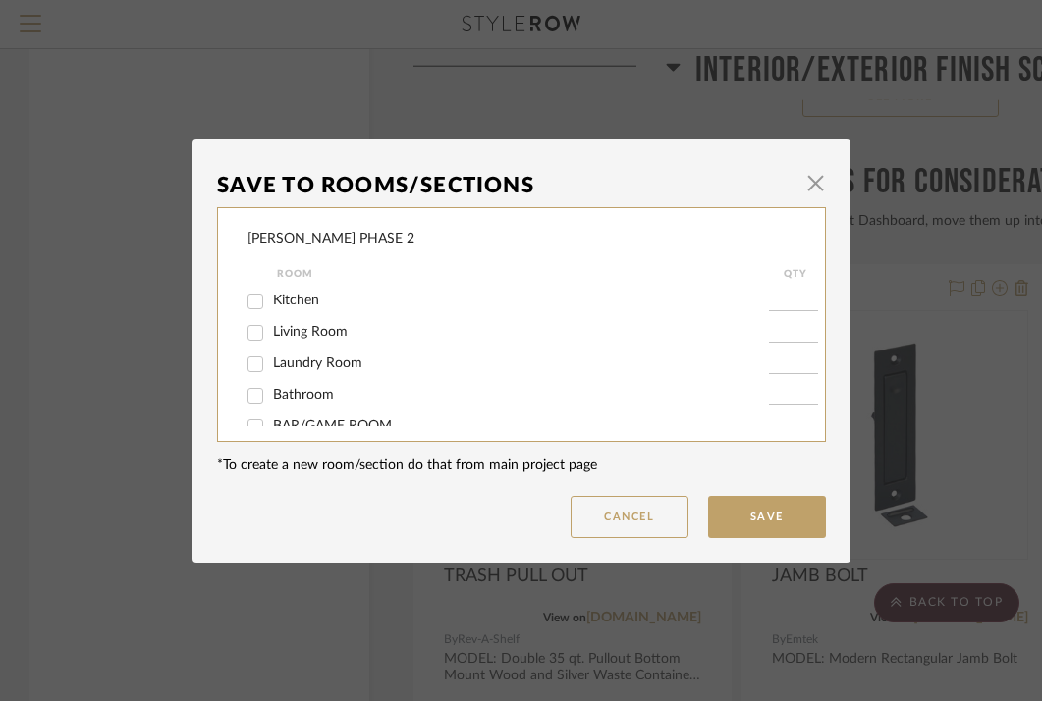
click at [351, 301] on label "Kitchen" at bounding box center [521, 301] width 496 height 17
click at [271, 301] on input "Kitchen" at bounding box center [255, 301] width 31 height 31
checkbox input "true"
type input "1"
click at [727, 487] on mat-dialog-content "Save To Rooms/Sections × [PERSON_NAME] PHASE 2 Room QTY Kitchen 1 Living Room L…" at bounding box center [521, 351] width 609 height 374
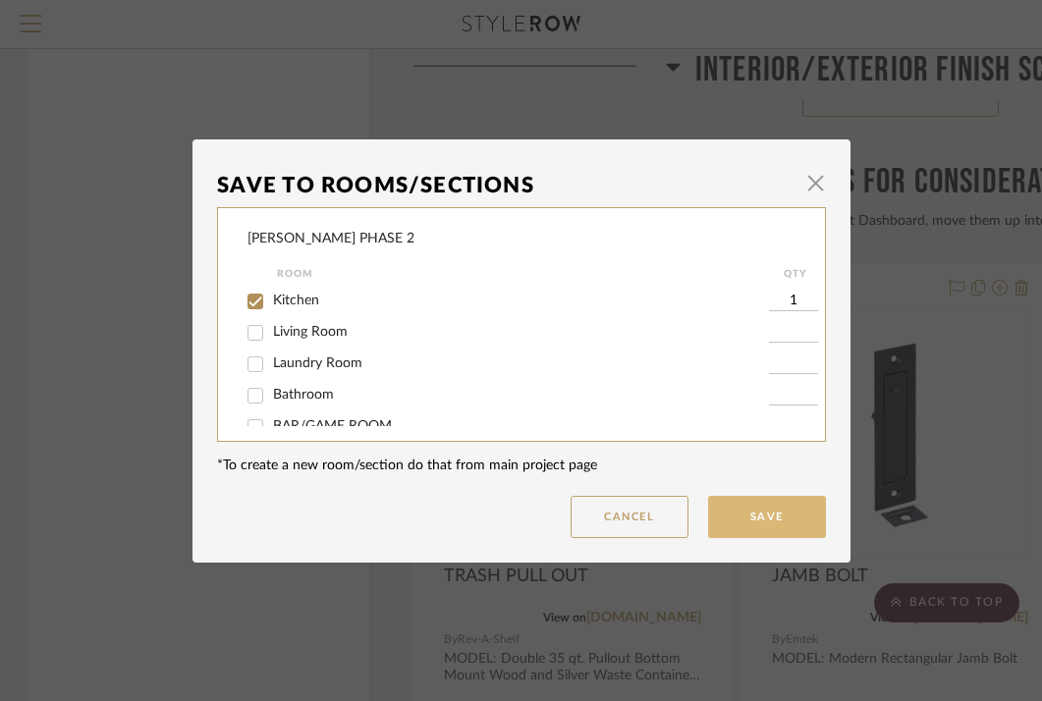
click at [739, 510] on button "Save" at bounding box center [767, 517] width 118 height 42
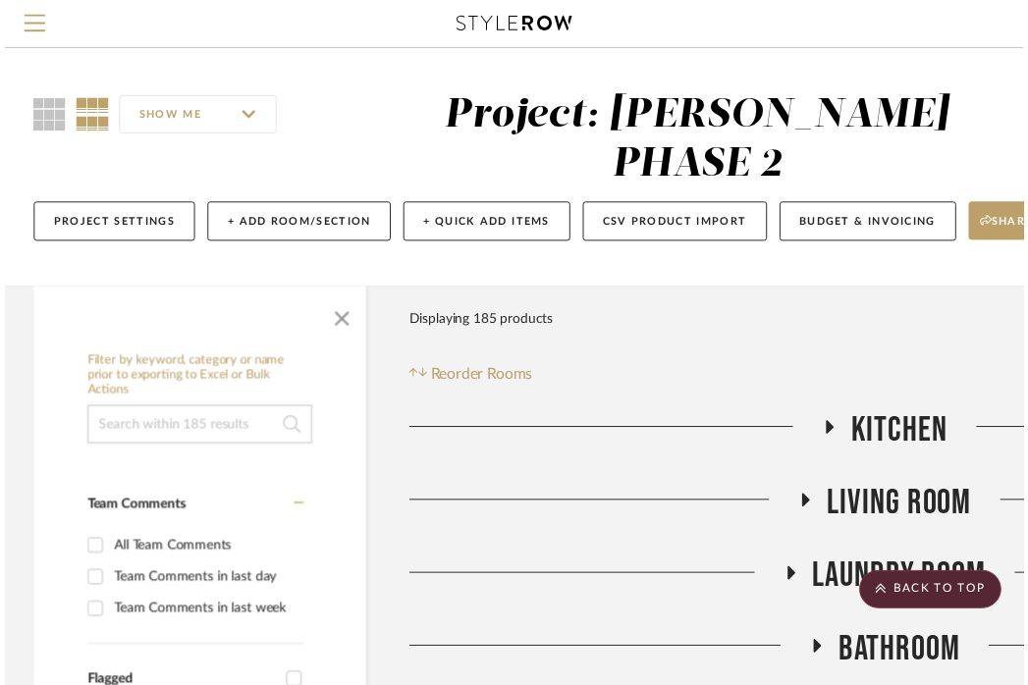
scroll to position [6342, 0]
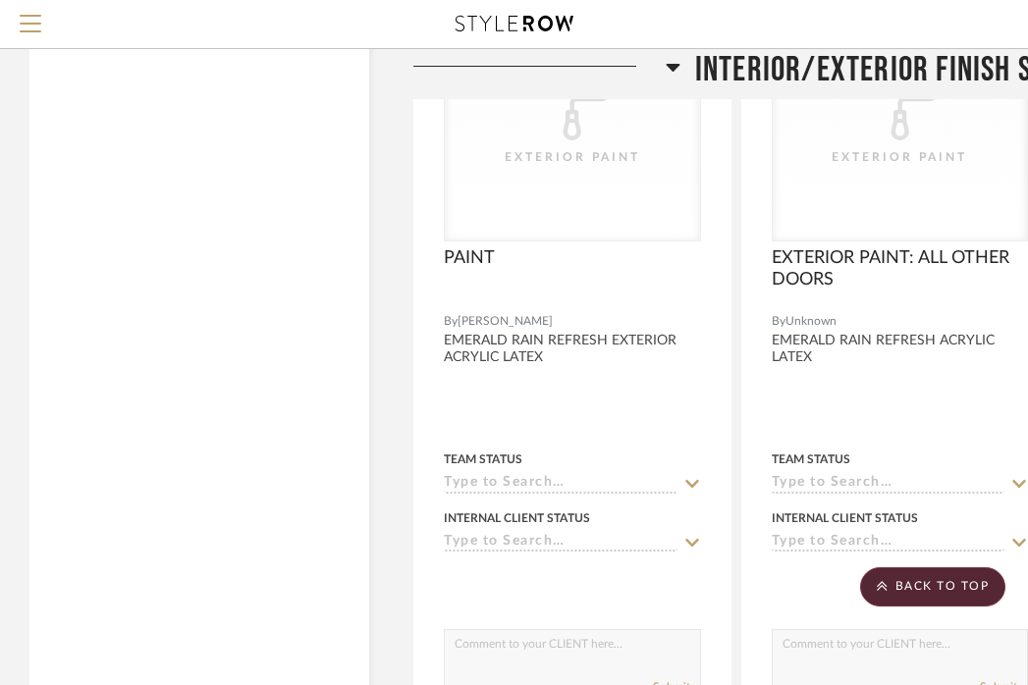
click at [787, 82] on span "INTERIOR/EXTERIOR FINISH SCHEDULE" at bounding box center [915, 70] width 440 height 42
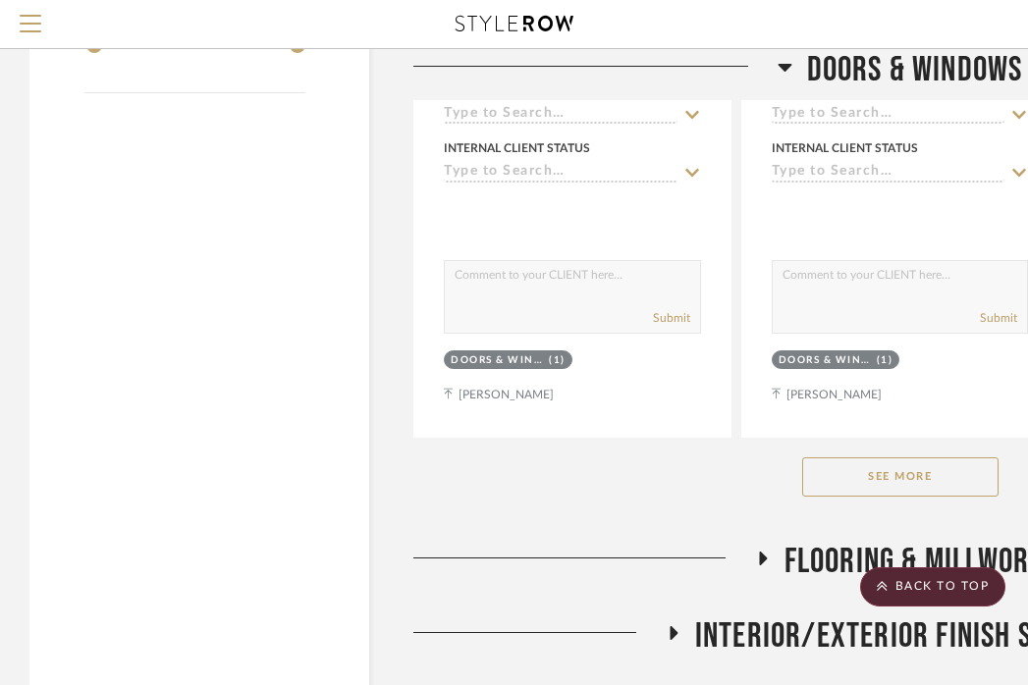
click at [807, 69] on span "DOORS & WINDOWS" at bounding box center [915, 70] width 216 height 42
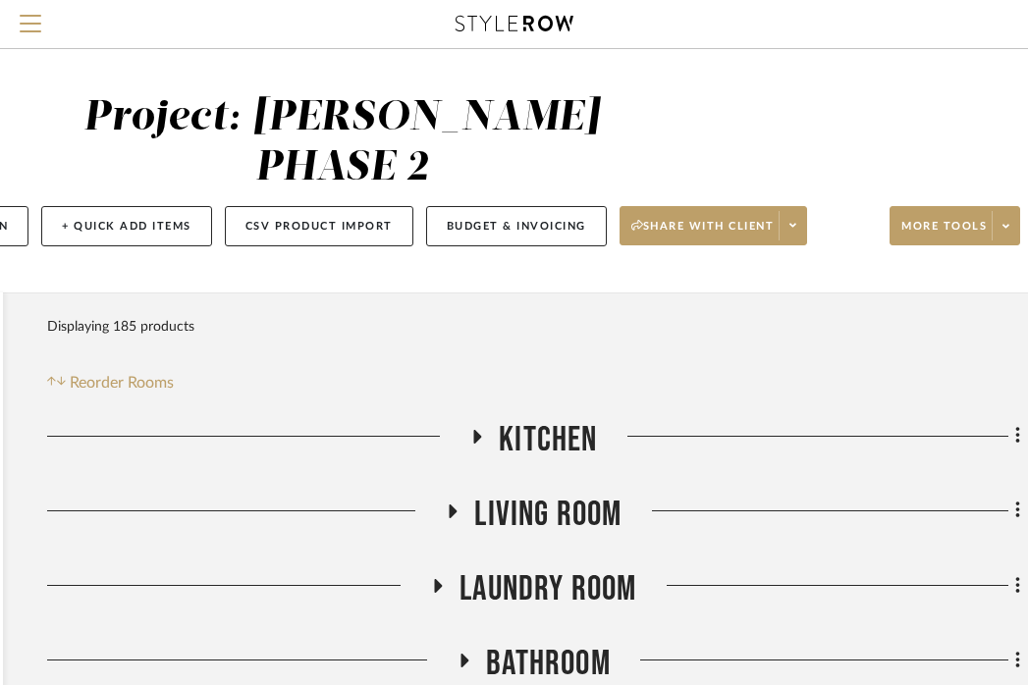
scroll to position [0, 374]
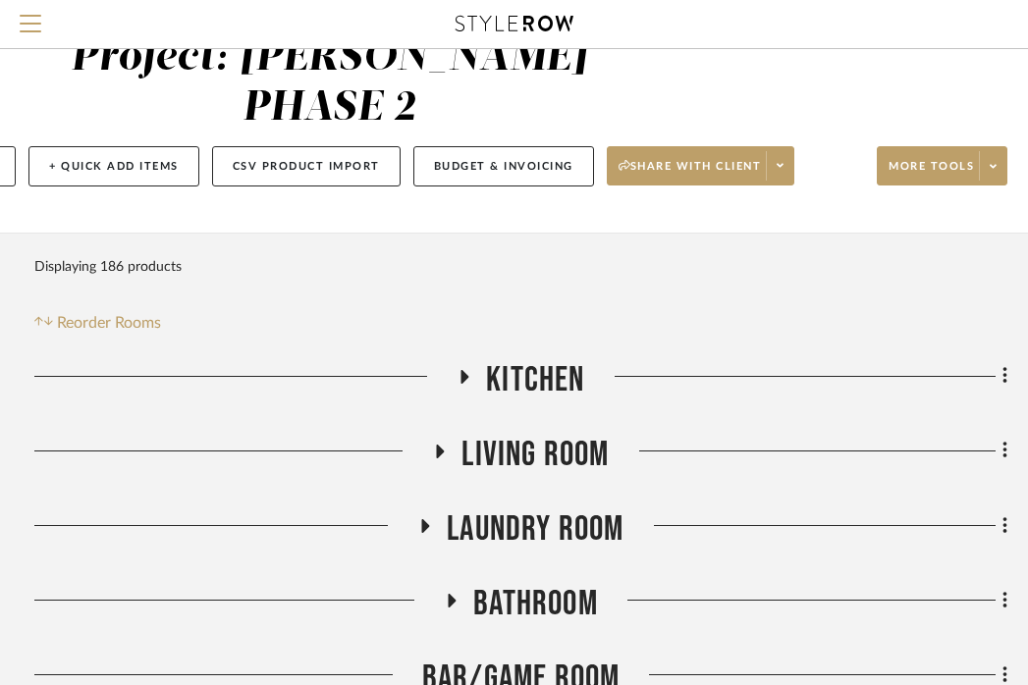
scroll to position [60, 380]
click at [527, 359] on span "Kitchen" at bounding box center [534, 380] width 98 height 42
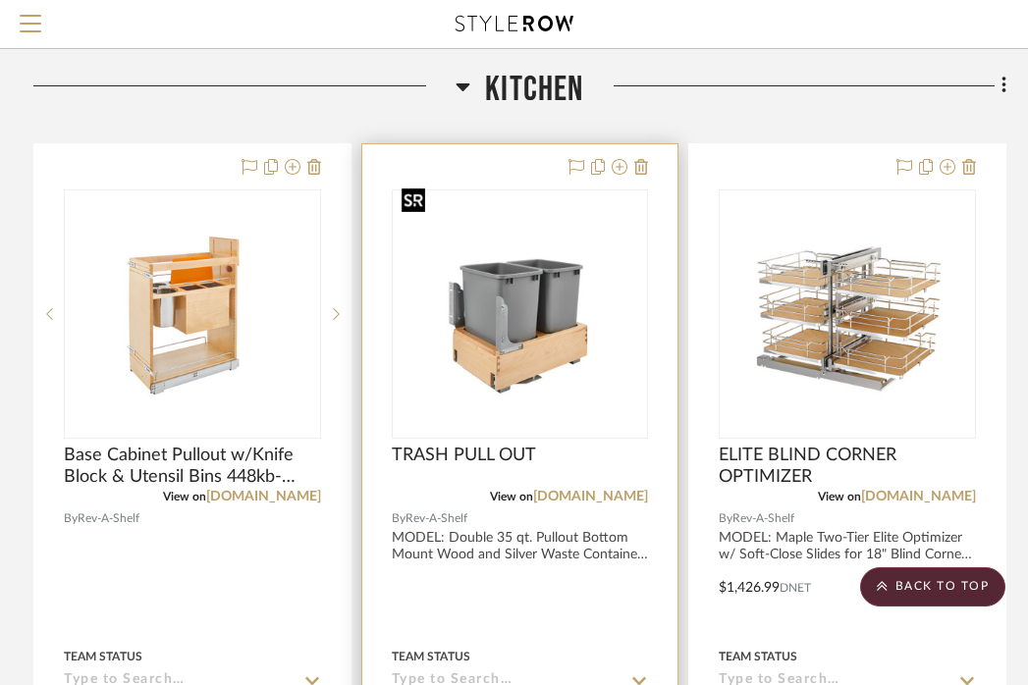
scroll to position [356, 380]
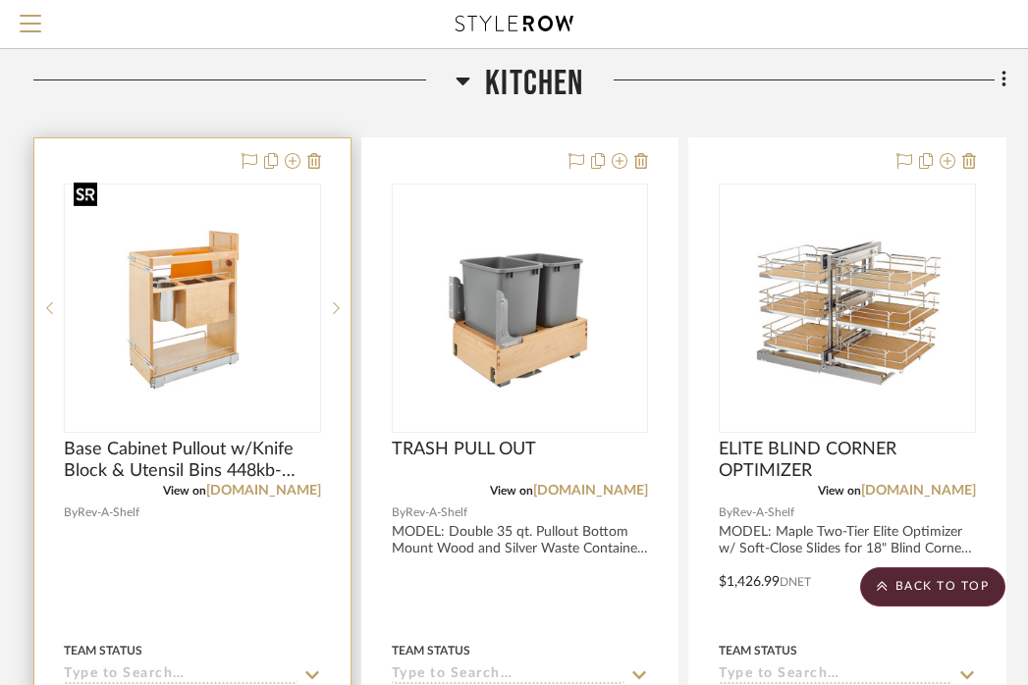
click at [223, 224] on img "0" at bounding box center [192, 308] width 253 height 169
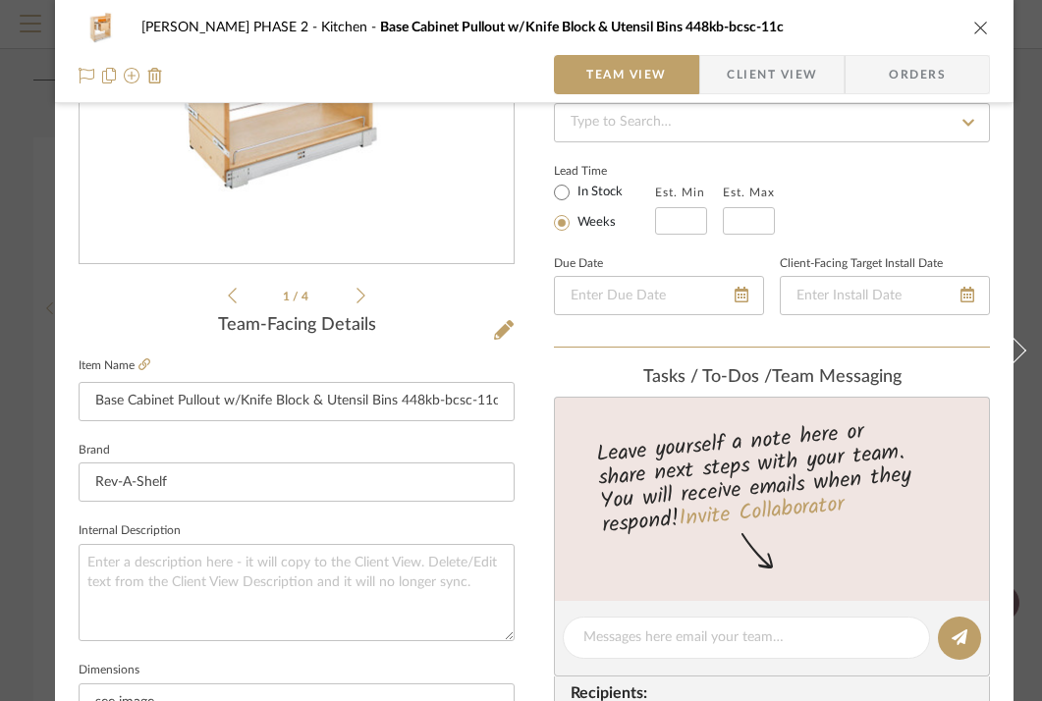
scroll to position [375, 0]
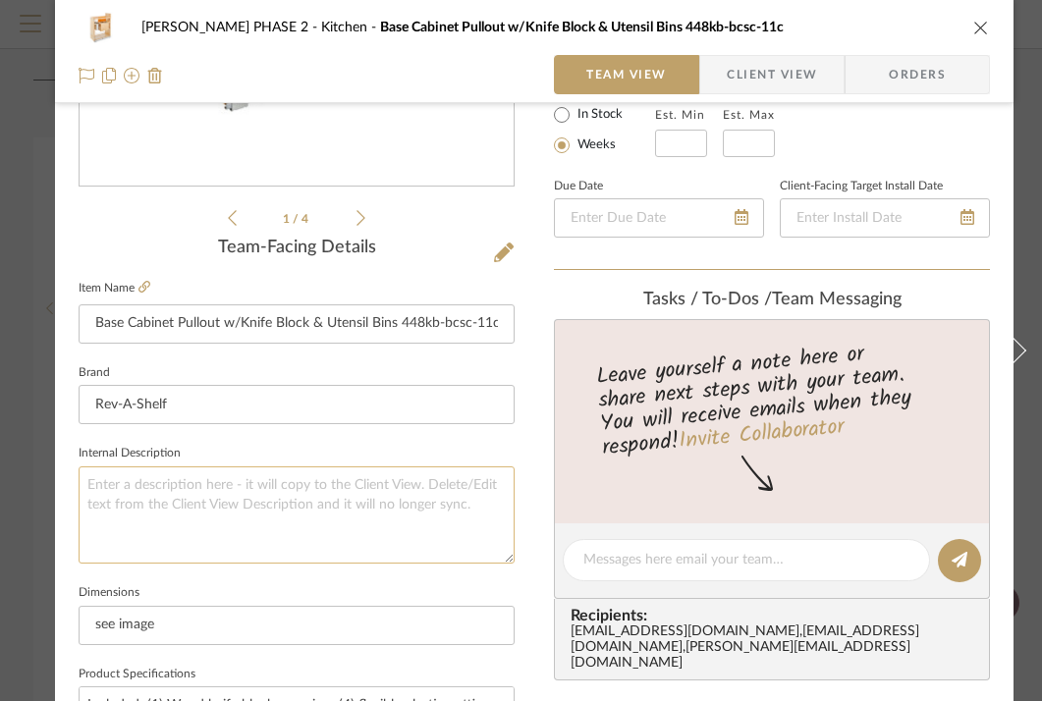
click at [350, 507] on textarea at bounding box center [297, 514] width 436 height 97
type textarea "MODEL:"
paste textarea "11" Pullout Wood Base Cabinet Organizer w/ Knife Block and BLUMOTION Soft-Close…"
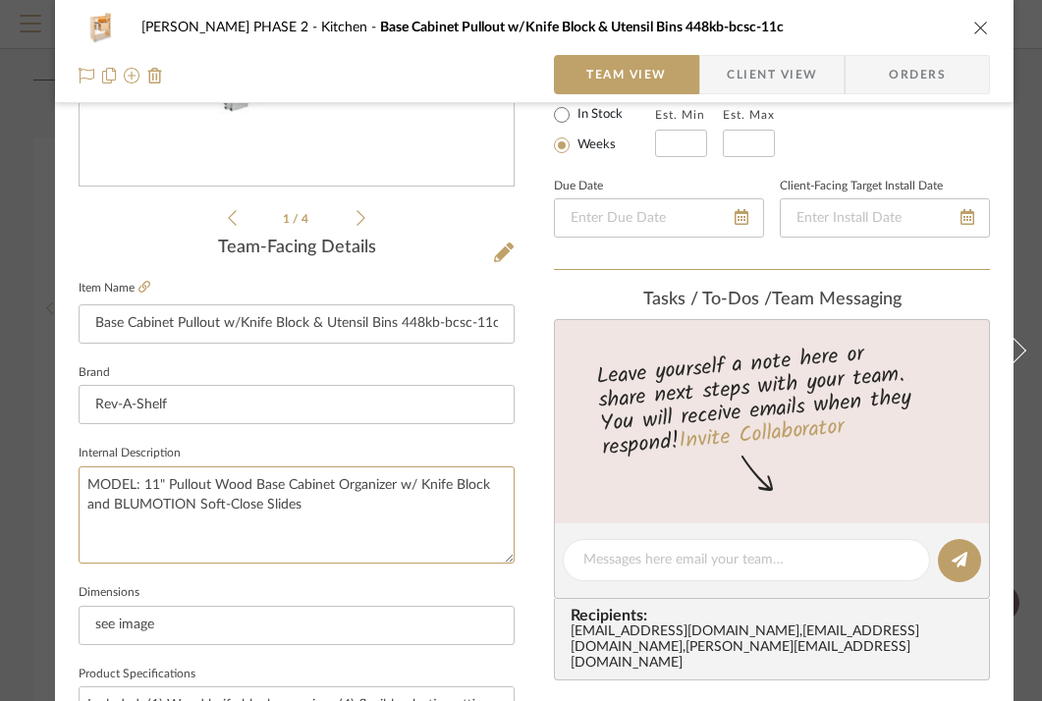
type textarea "MODEL: 11" Pullout Wood Base Cabinet Organizer w/ Knife Block and BLUMOTION Sof…"
paste textarea "448KB-BCSC-11C"
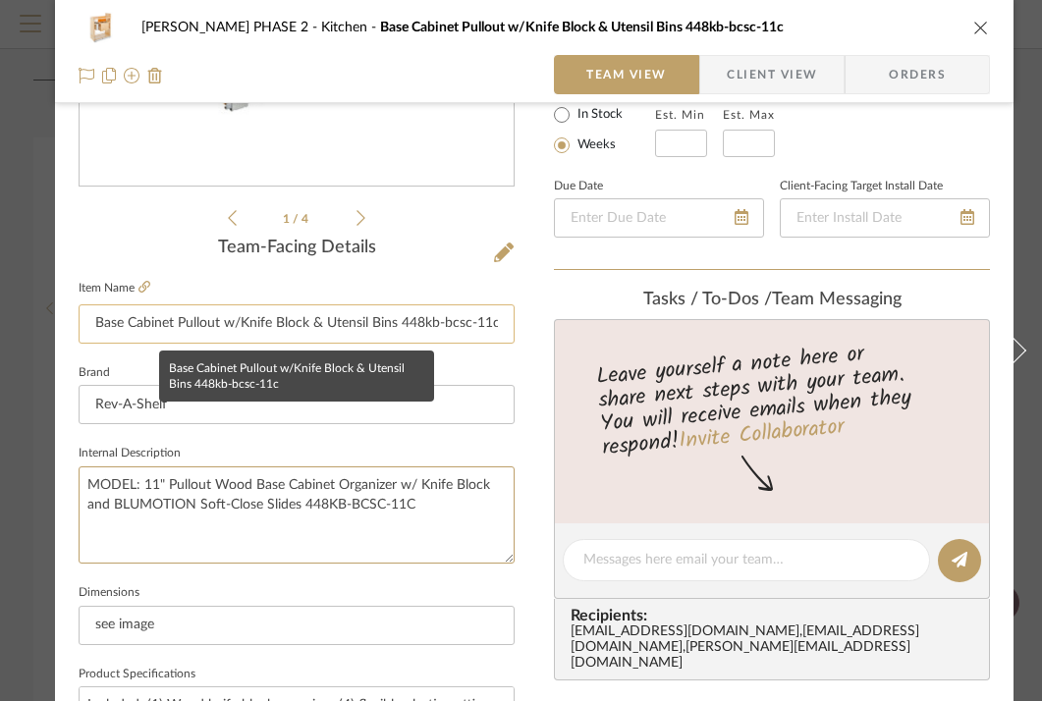
type textarea "MODEL: 11" Pullout Wood Base Cabinet Organizer w/ Knife Block and BLUMOTION Sof…"
click at [205, 325] on input "Base Cabinet Pullout w/Knife Block & Utensil Bins 448kb-bcsc-11c" at bounding box center [297, 323] width 436 height 39
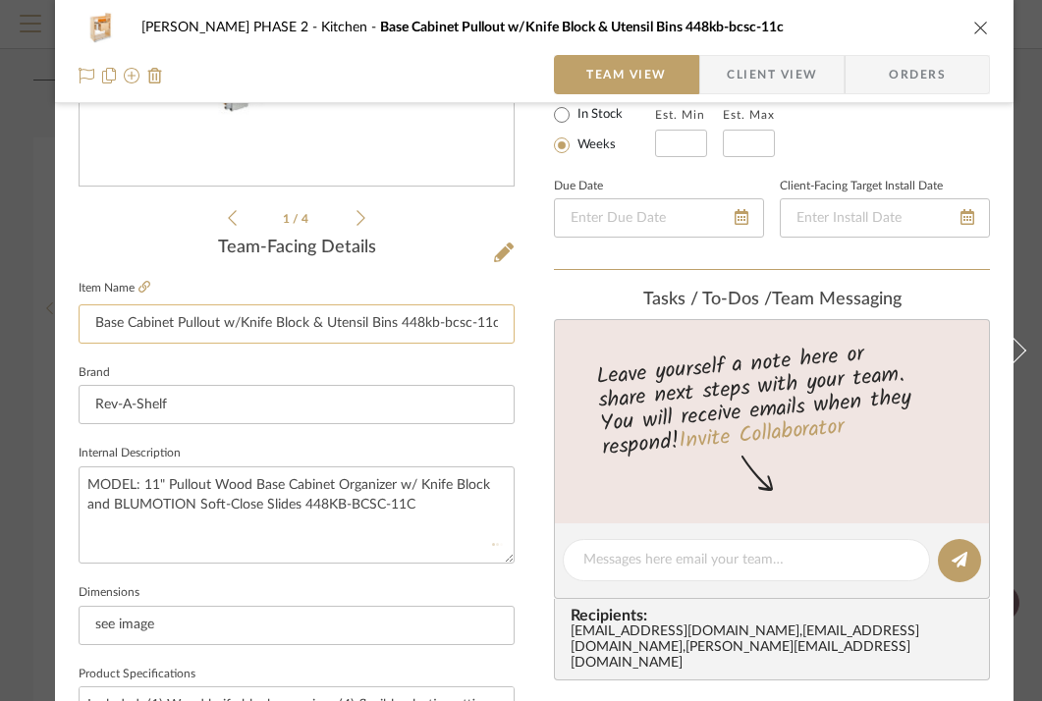
click at [205, 325] on input "Base Cabinet Pullout w/Knife Block & Utensil Bins 448kb-bcsc-11c" at bounding box center [297, 323] width 436 height 39
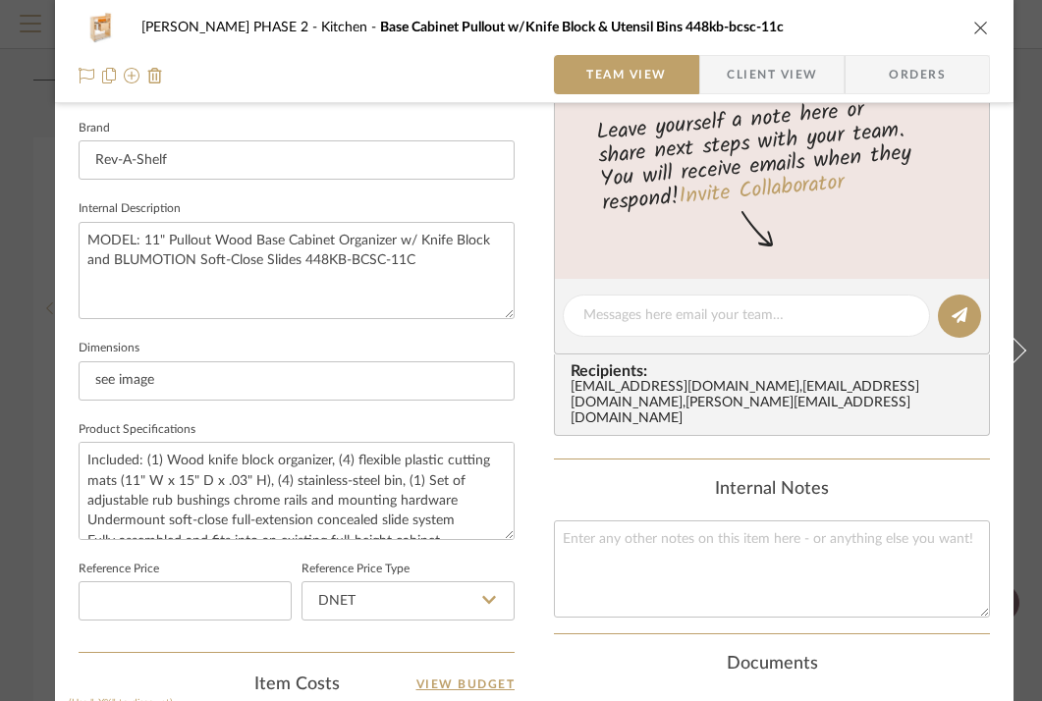
scroll to position [629, 0]
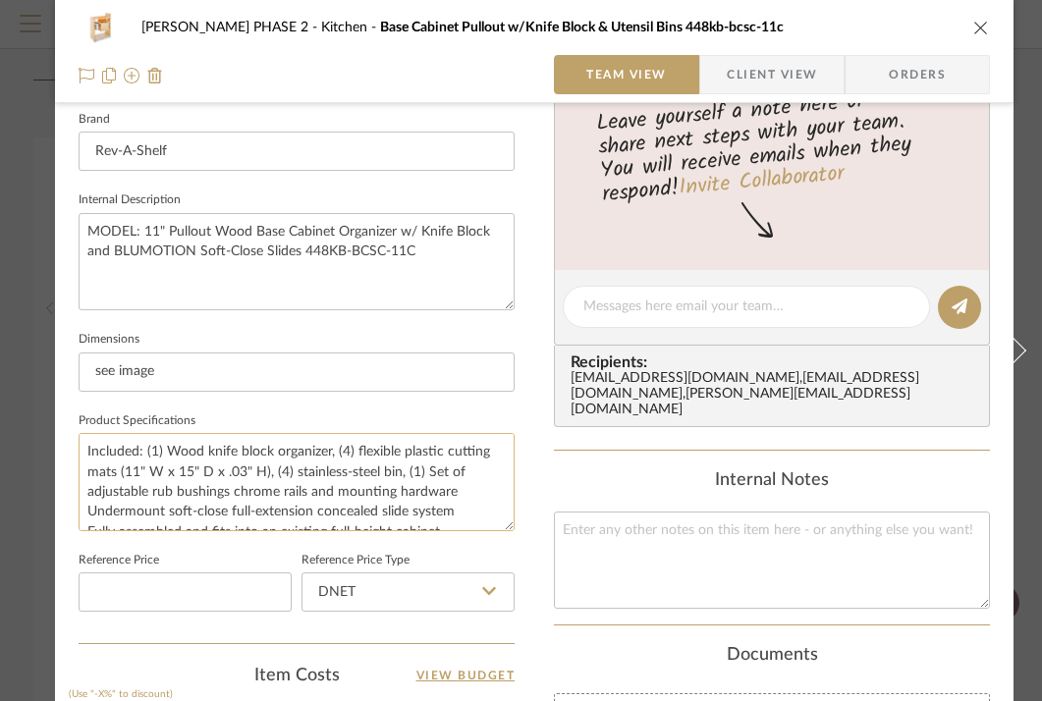
type input "CABINET PULL OUT W/ KNIFE BLOCK & UTENSIL BINS"
click at [224, 488] on textarea "Included: (1) Wood knife block organizer, (4) flexible plastic cutting mats (11…" at bounding box center [297, 481] width 436 height 97
click at [137, 461] on textarea "Included: (1) Wood knife block organizer, (4) flexible plastic cutting mats (11…" at bounding box center [297, 481] width 436 height 97
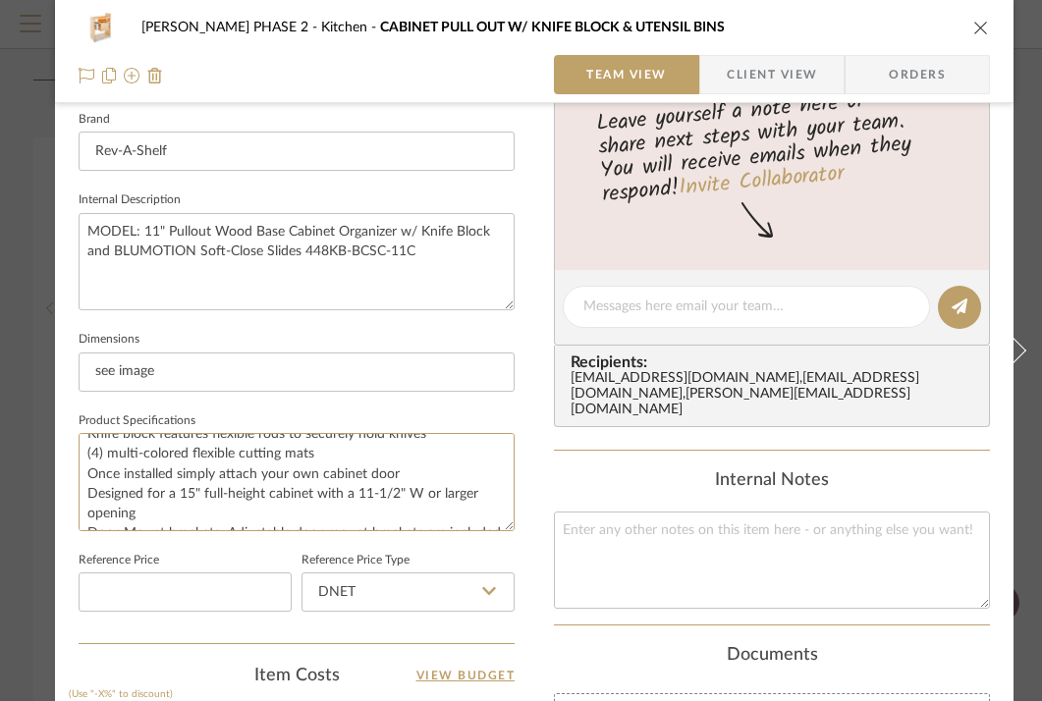
scroll to position [0, 0]
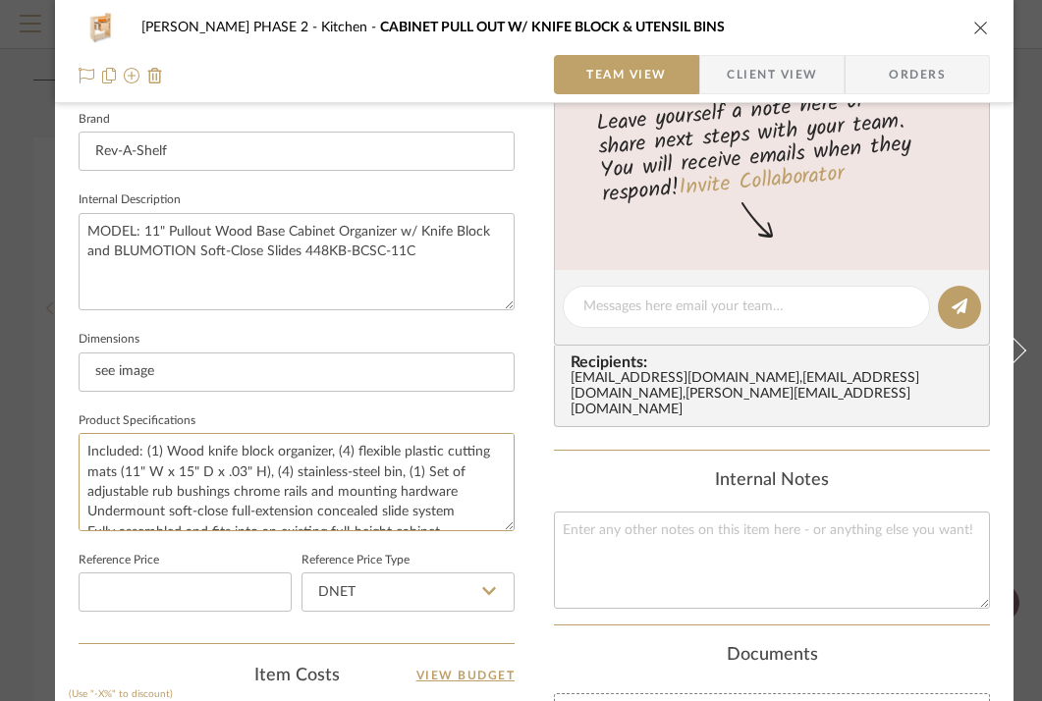
drag, startPoint x: 223, startPoint y: 512, endPoint x: 18, endPoint y: 356, distance: 257.3
click at [18, 356] on mat-dialog-content "HARMAN PHASE 2 Kitchen CABINET PULL OUT W/ KNIFE BLOCK & UTENSIL BINS Team View…" at bounding box center [521, 293] width 1042 height 1814
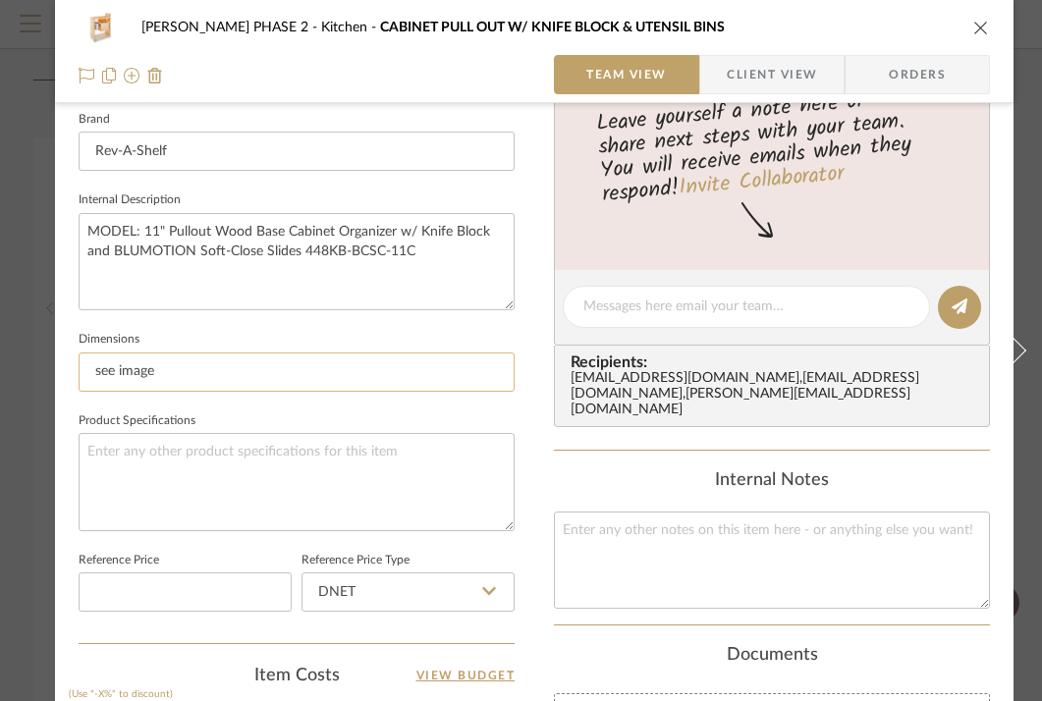
click at [192, 380] on input "see image" at bounding box center [297, 372] width 436 height 39
type input "see image"
type input "s"
paste input "113/4""
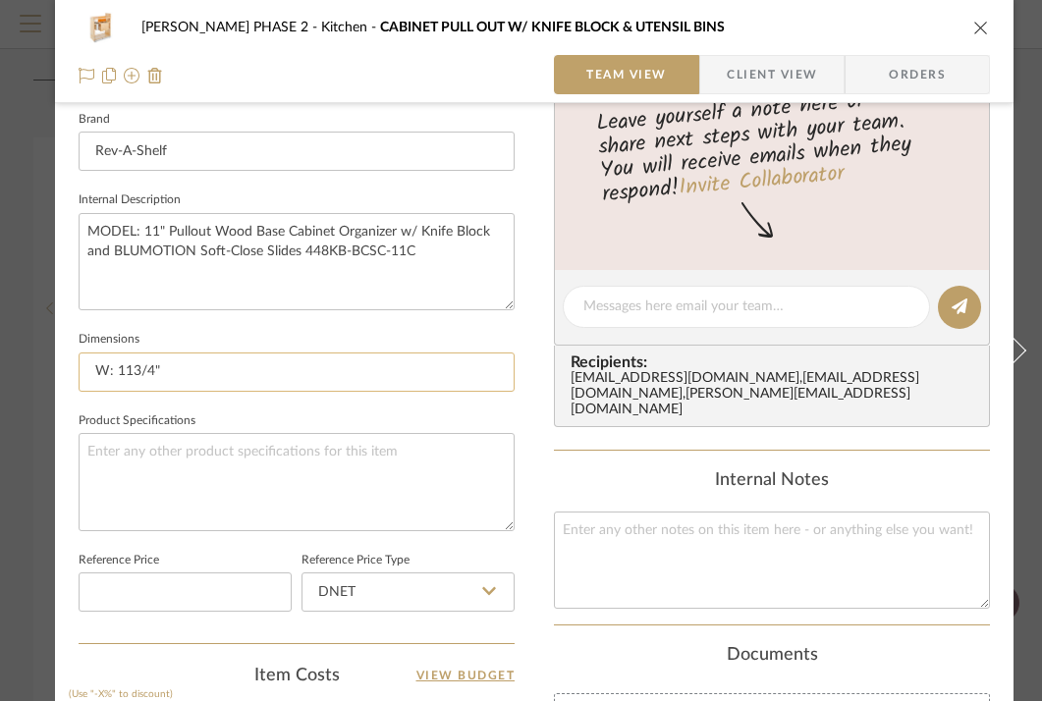
click at [133, 375] on input "W: 113/4"" at bounding box center [297, 372] width 436 height 39
type input "W: 11 3/4""
click at [245, 369] on input "W: 11 3/4"" at bounding box center [297, 372] width 436 height 39
paste input "215/8""
click at [198, 371] on input "W: 11 3/4" D: 215/8"" at bounding box center [297, 372] width 436 height 39
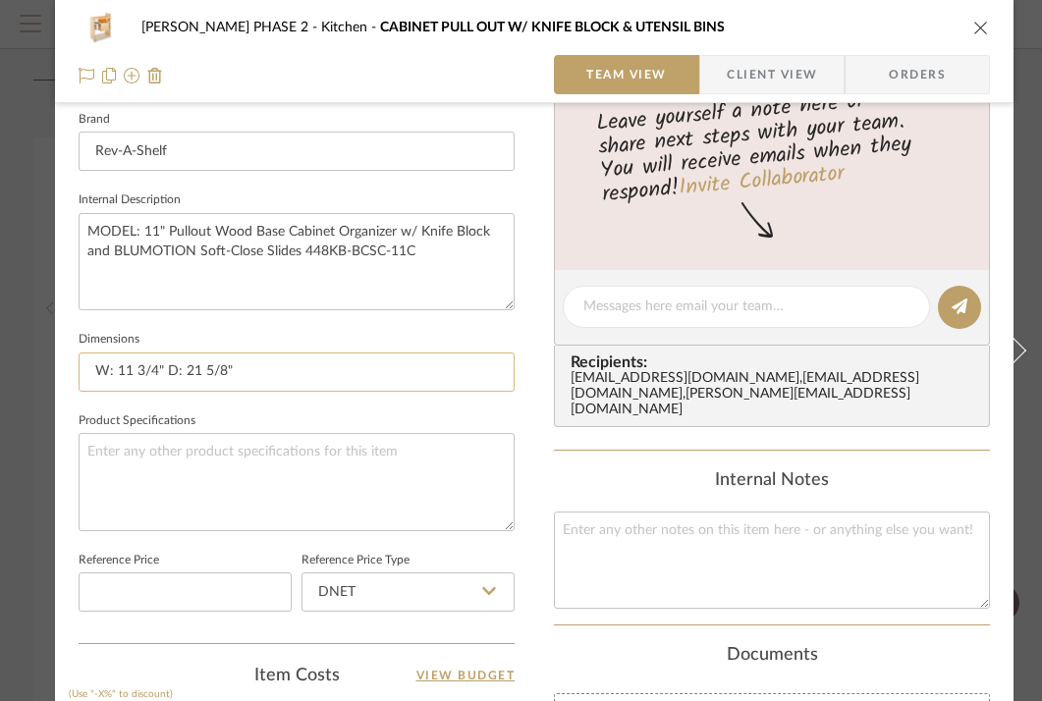
click at [270, 362] on input "W: 11 3/4" D: 21 5/8"" at bounding box center [297, 372] width 436 height 39
type input "W: 11 3/4" D: 21 5/8" L:"
paste input "251/2""
click at [270, 368] on input "W: 11 3/4" D: 21 5/8" H: 251/2"" at bounding box center [297, 372] width 436 height 39
type input "W: 11 3/4" D: 21 5/8" H: 25 1/2""
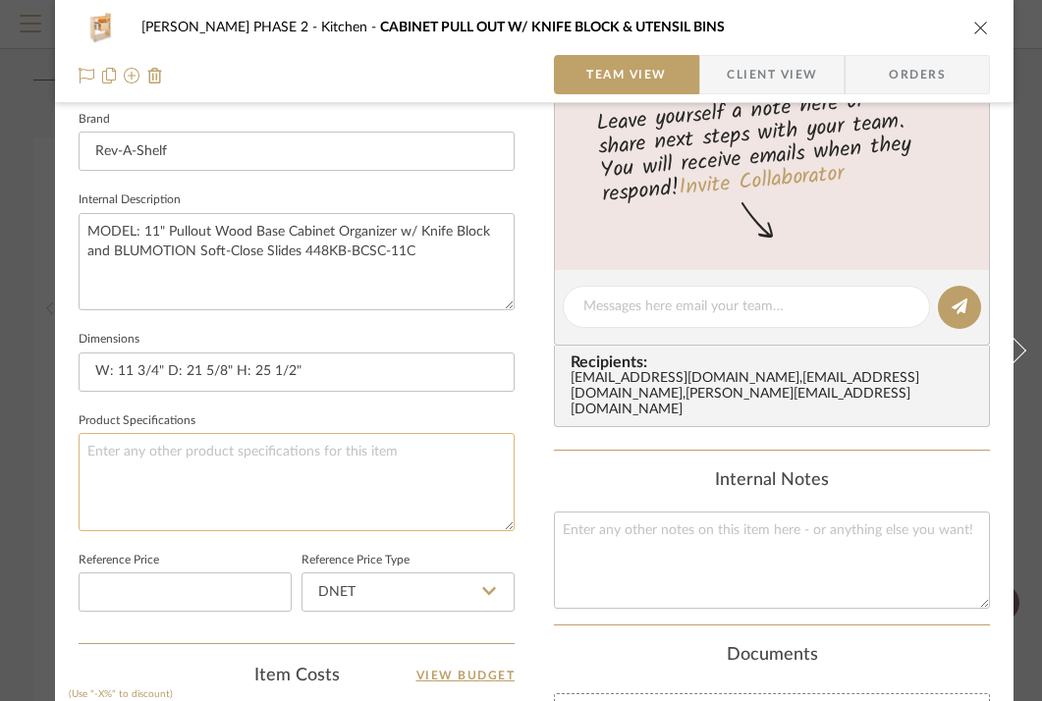
click at [280, 476] on textarea at bounding box center [297, 481] width 436 height 97
type textarea "COLOR/FINISH:"
type textarea "COLOR/FINISH: LIGHT BROWN, CLEAR"
type textarea "COLOR/FINISH: LIGHT BROWN, CLEAR POLYUR"
type textarea "COLOR/FINISH: LIGHT BROWN, CLEAR POLYURETHANE"
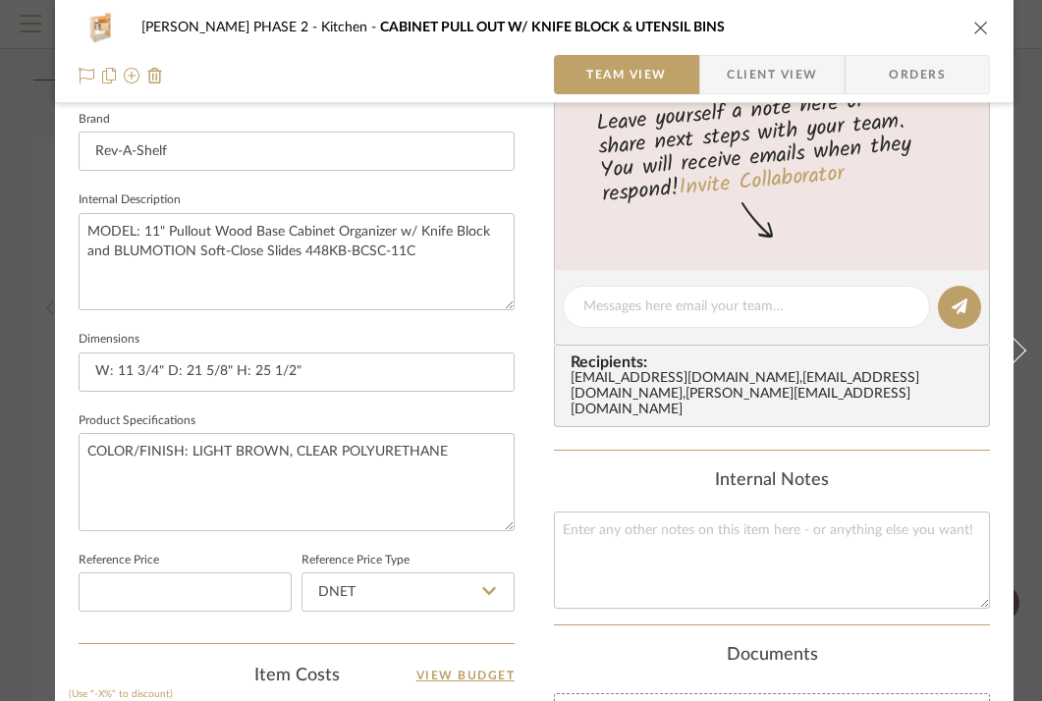
click at [548, 457] on div "HARMAN PHASE 2 Kitchen CABINET PULL OUT W/ KNIFE BLOCK & UTENSIL BINS Team View…" at bounding box center [534, 293] width 959 height 1814
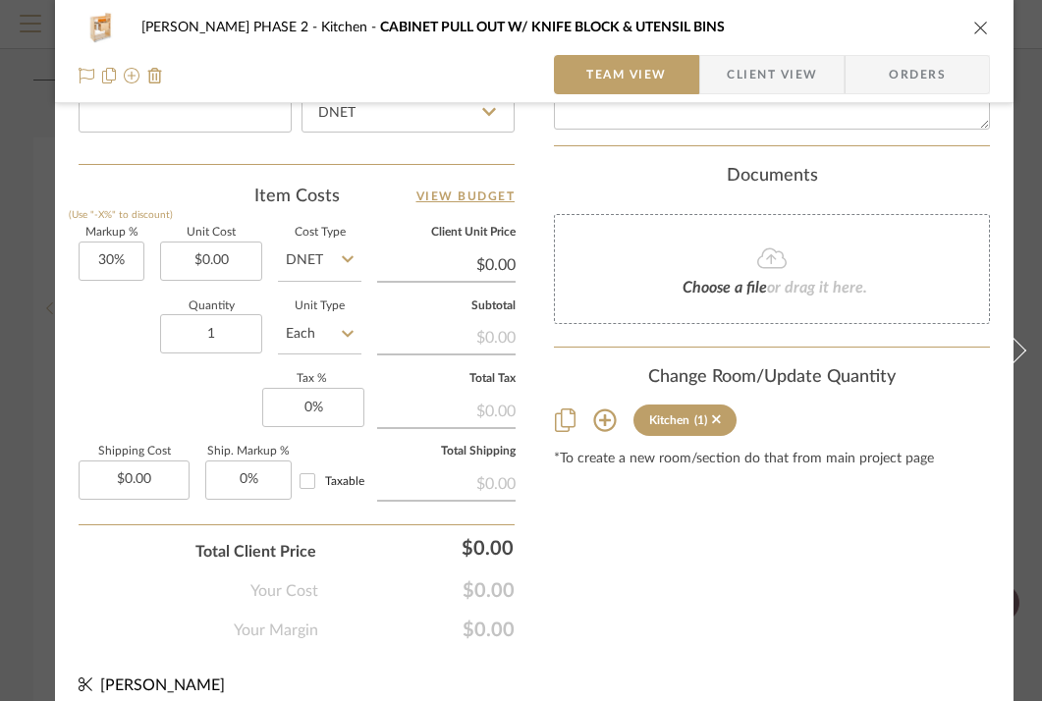
scroll to position [1105, 0]
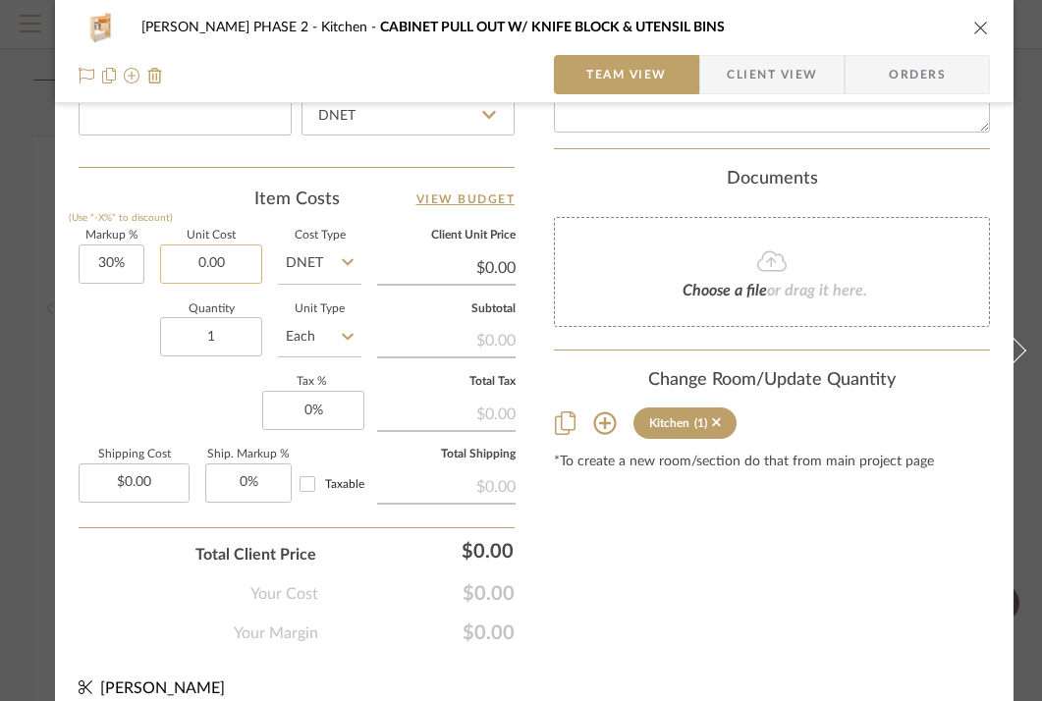
click at [210, 260] on input "0.00" at bounding box center [211, 264] width 102 height 39
type input "$938.99"
type input "$1,220.69"
type input "$122.07"
type input "$938.99"
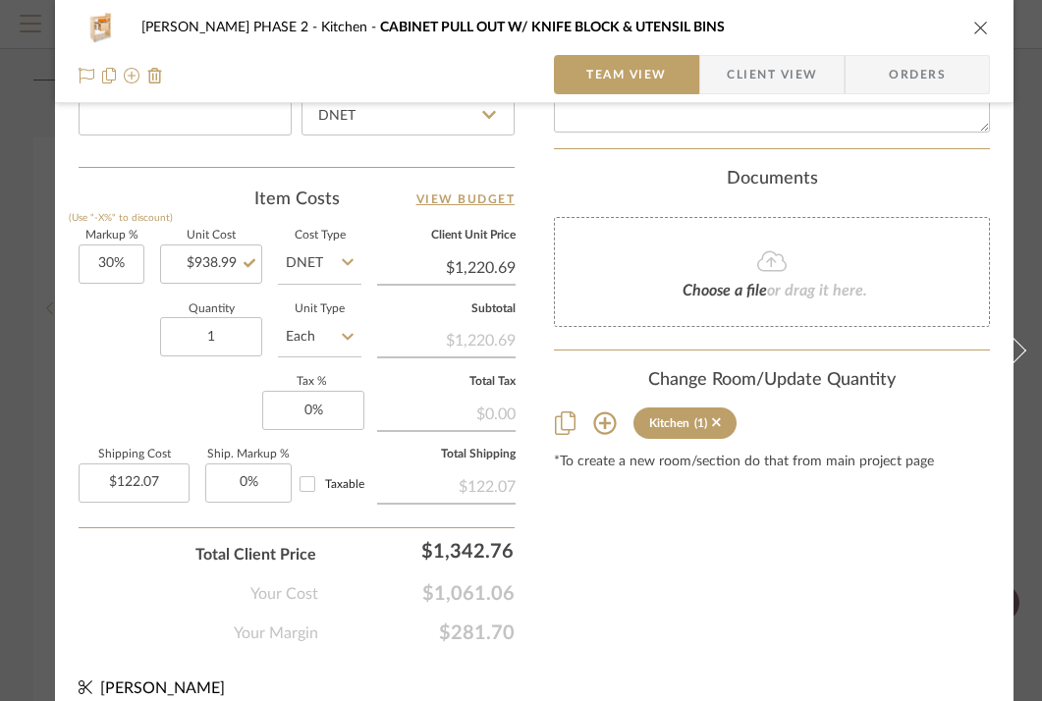
click at [984, 30] on icon "close" at bounding box center [981, 28] width 16 height 16
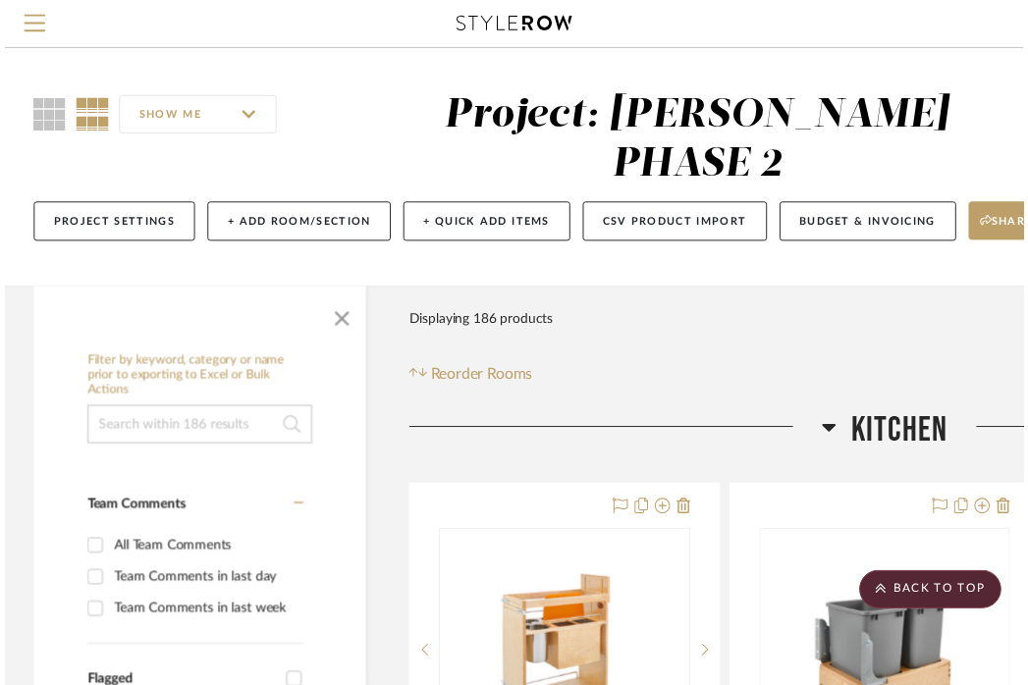
scroll to position [356, 380]
